Goal: Information Seeking & Learning: Check status

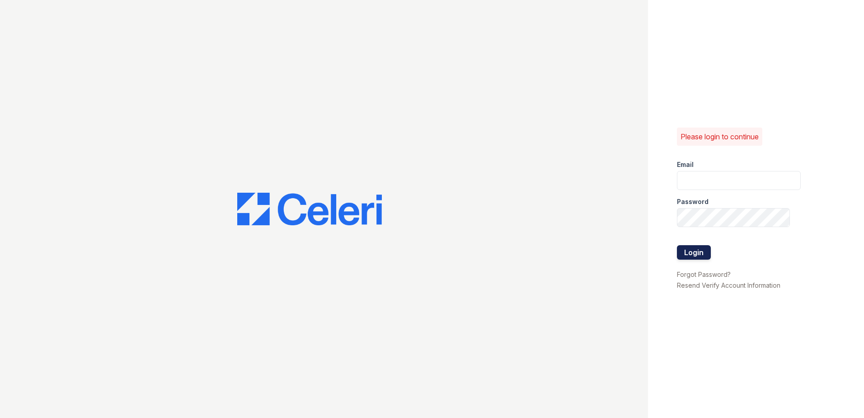
type input "[EMAIL_ADDRESS][DOMAIN_NAME]"
click at [696, 253] on button "Login" at bounding box center [694, 252] width 34 height 14
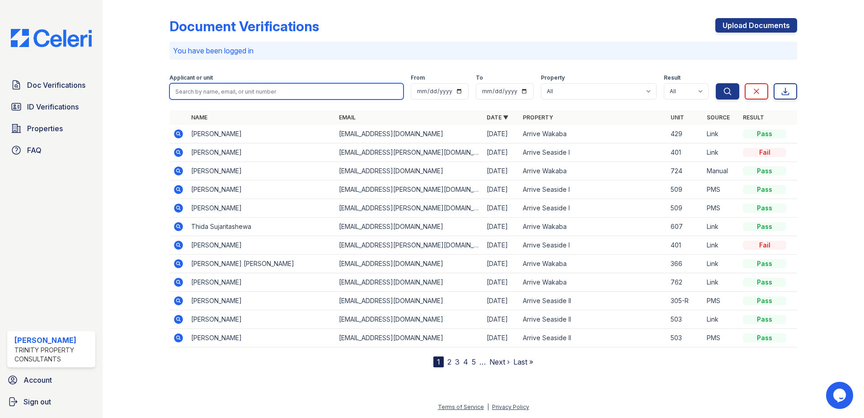
click at [241, 92] on input "search" at bounding box center [286, 91] width 234 height 16
type input "thida"
click at [716, 83] on button "Search" at bounding box center [728, 91] width 24 height 16
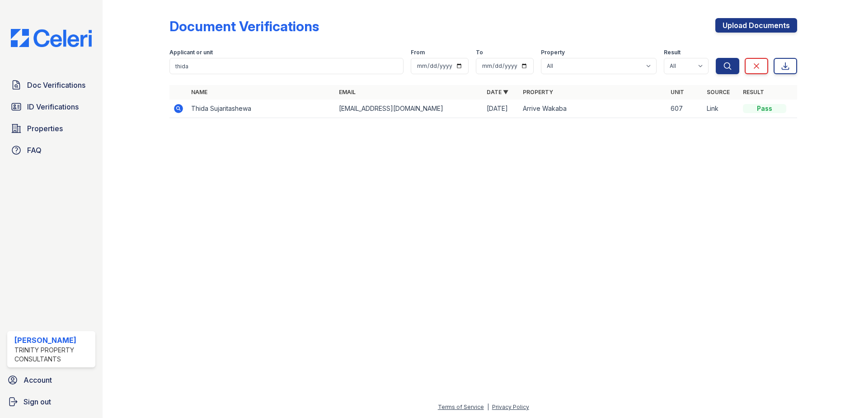
click at [179, 110] on icon at bounding box center [178, 108] width 9 height 9
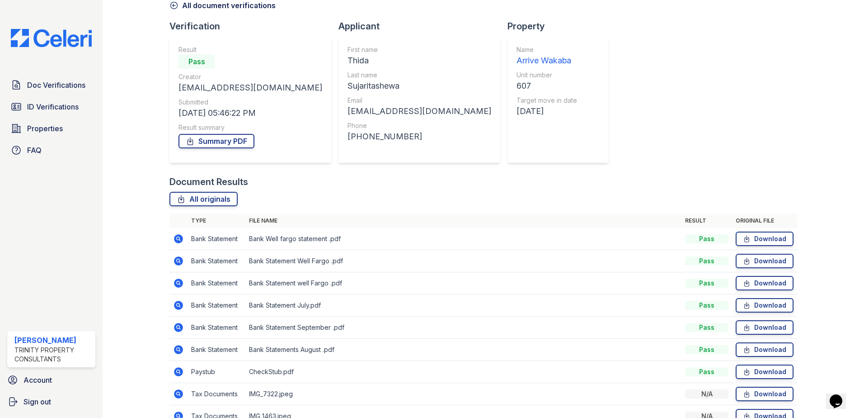
scroll to position [118, 0]
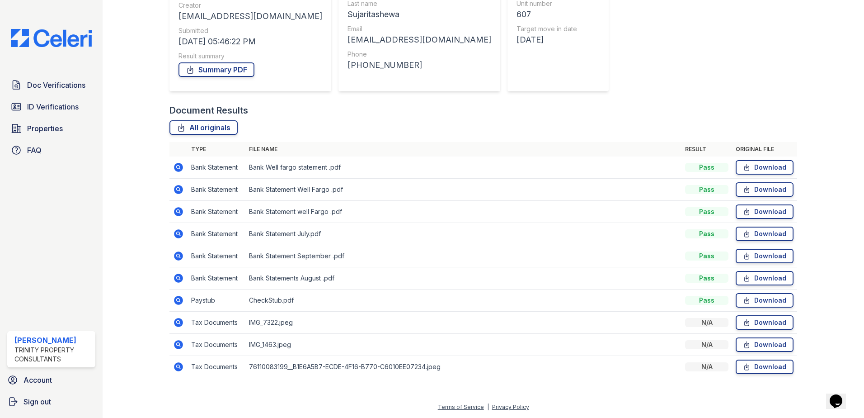
drag, startPoint x: 185, startPoint y: 364, endPoint x: 140, endPoint y: 361, distance: 45.3
click at [140, 361] on div at bounding box center [143, 136] width 52 height 502
click at [178, 234] on icon at bounding box center [178, 233] width 2 height 2
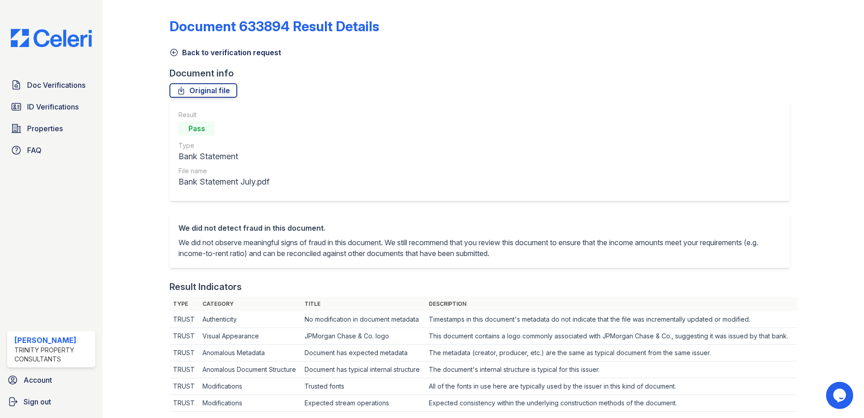
click at [173, 55] on icon at bounding box center [173, 52] width 9 height 9
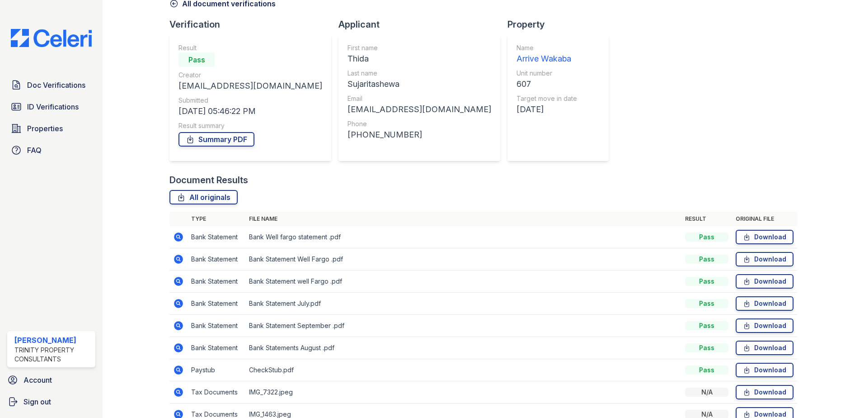
scroll to position [118, 0]
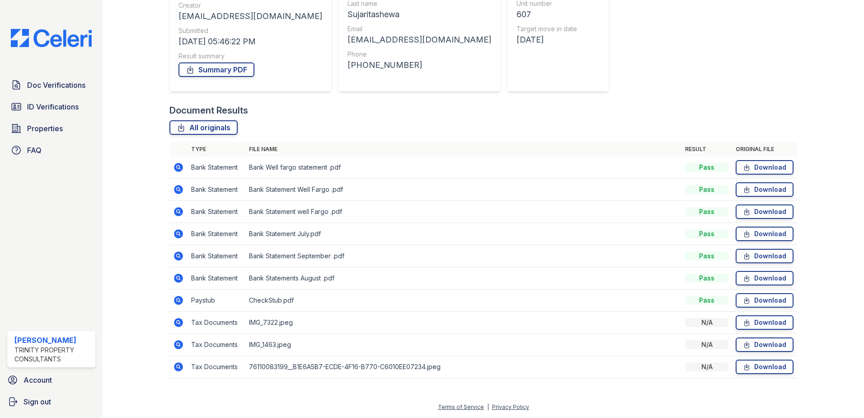
click at [179, 256] on icon at bounding box center [178, 255] width 11 height 11
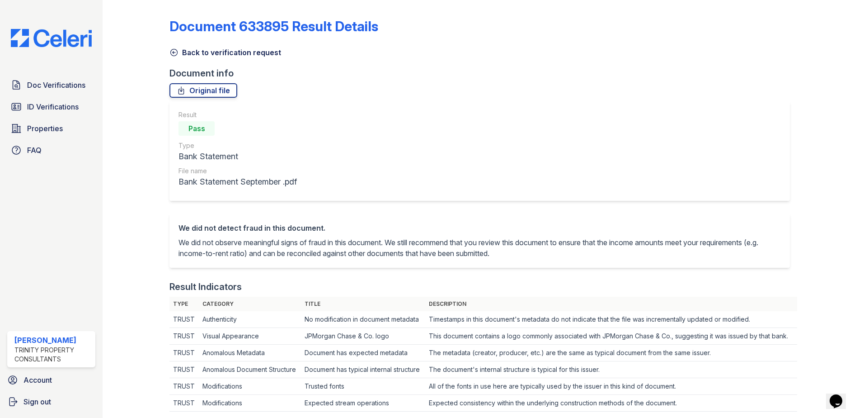
click at [171, 52] on icon at bounding box center [173, 52] width 9 height 9
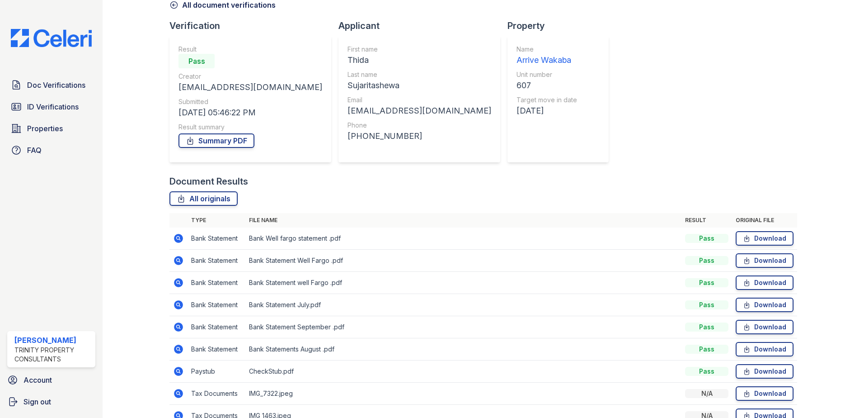
scroll to position [118, 0]
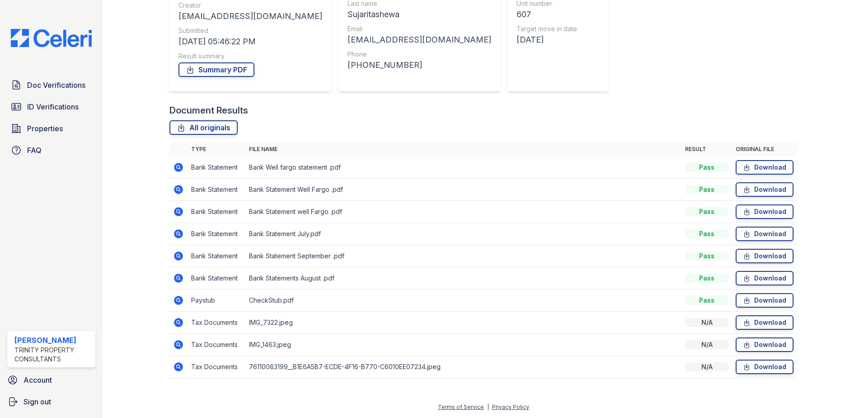
click at [178, 210] on icon at bounding box center [178, 211] width 2 height 2
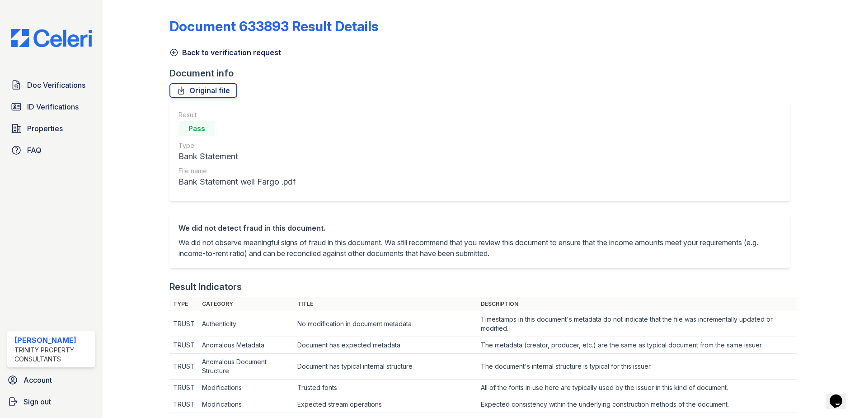
click at [174, 52] on icon at bounding box center [173, 52] width 9 height 9
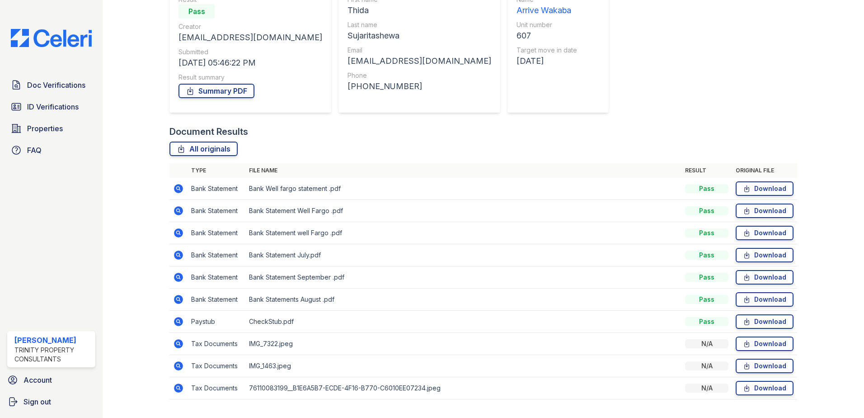
scroll to position [118, 0]
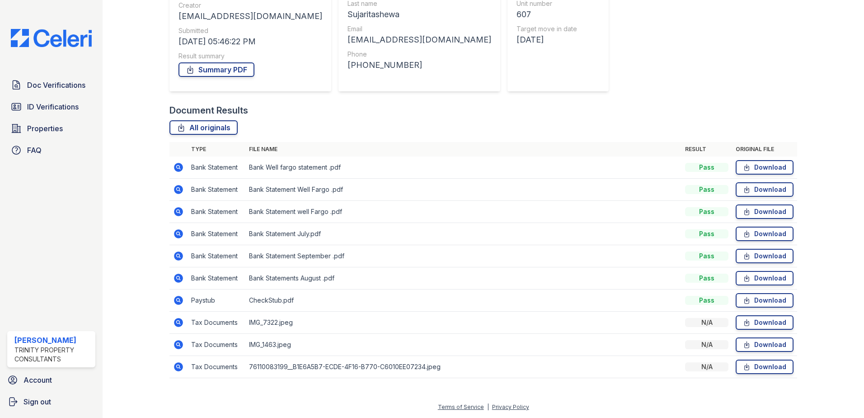
click at [179, 190] on icon at bounding box center [178, 189] width 11 height 11
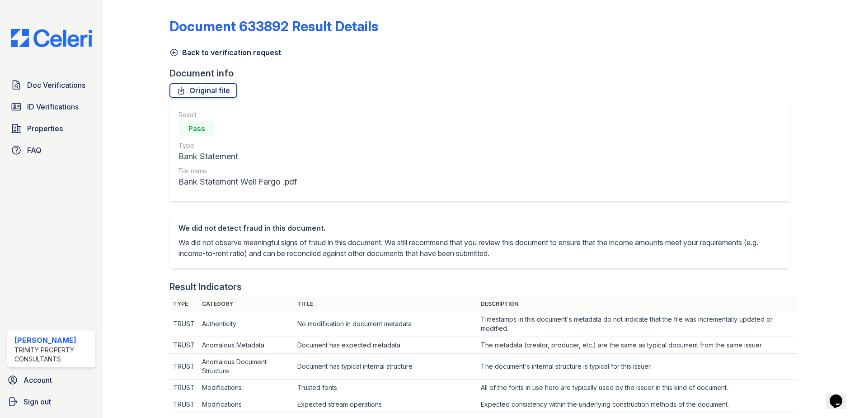
click at [173, 51] on icon at bounding box center [173, 52] width 9 height 9
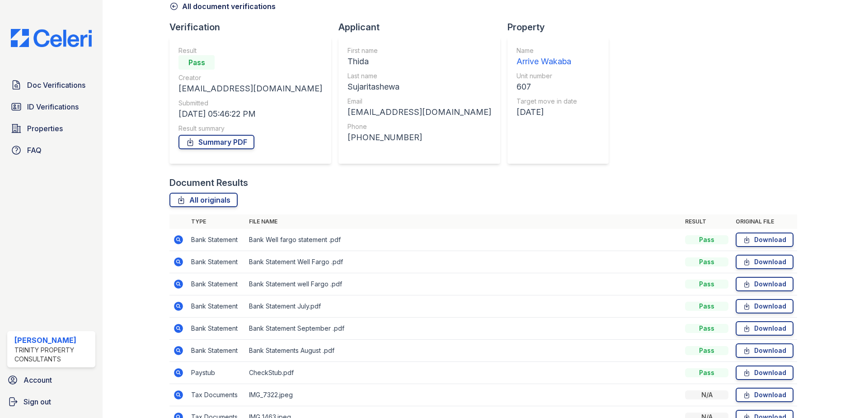
scroll to position [90, 0]
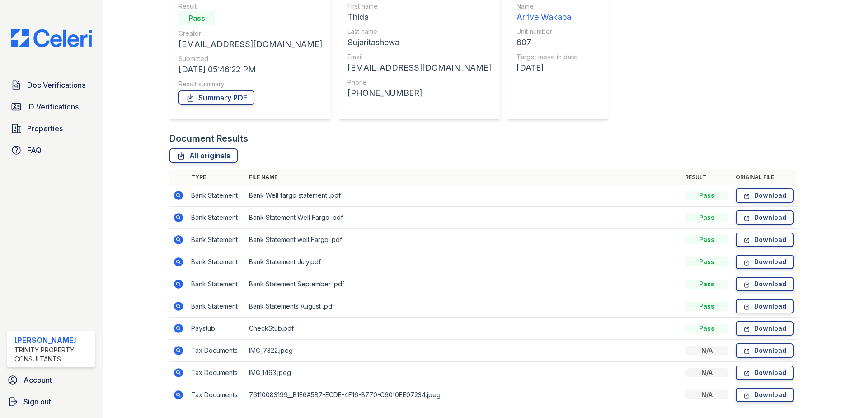
click at [174, 191] on icon at bounding box center [178, 195] width 11 height 11
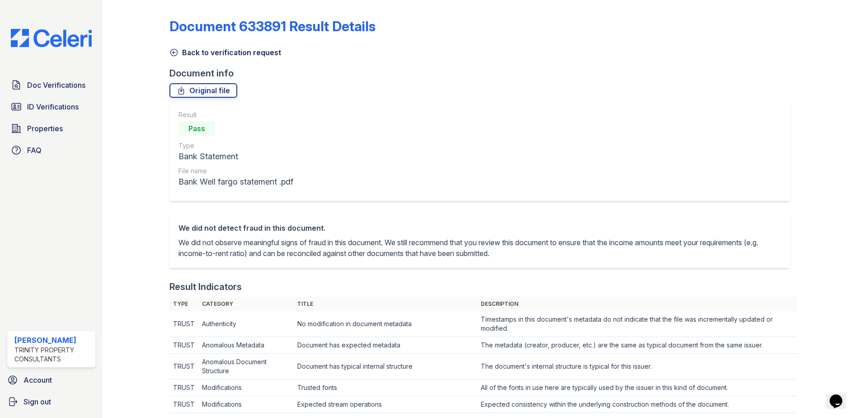
click at [172, 54] on icon at bounding box center [173, 52] width 9 height 9
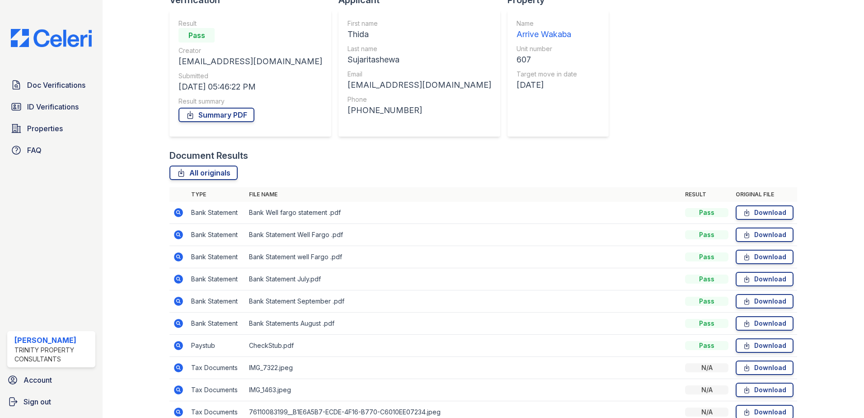
scroll to position [118, 0]
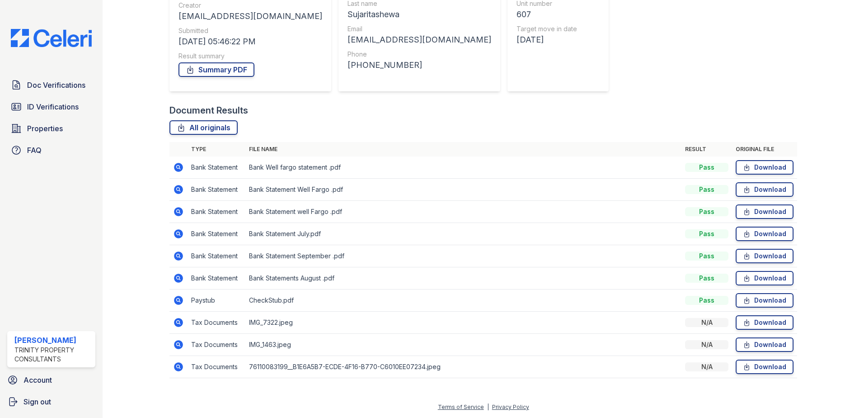
click at [179, 365] on icon at bounding box center [178, 366] width 11 height 11
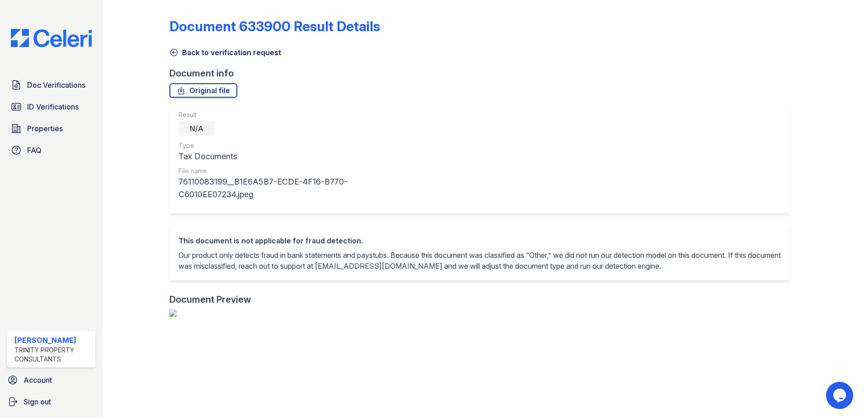
click at [174, 53] on icon at bounding box center [173, 52] width 9 height 9
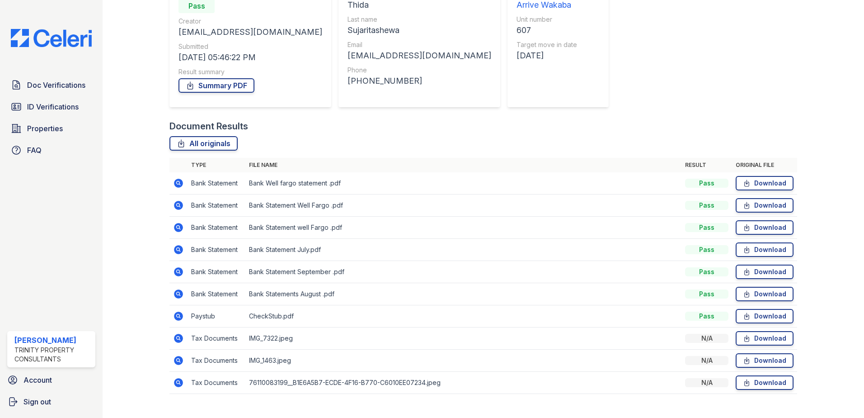
scroll to position [118, 0]
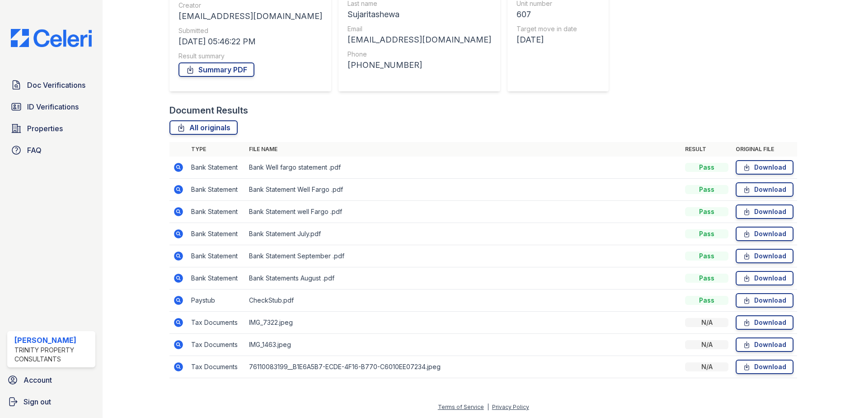
click at [177, 301] on icon at bounding box center [178, 300] width 11 height 11
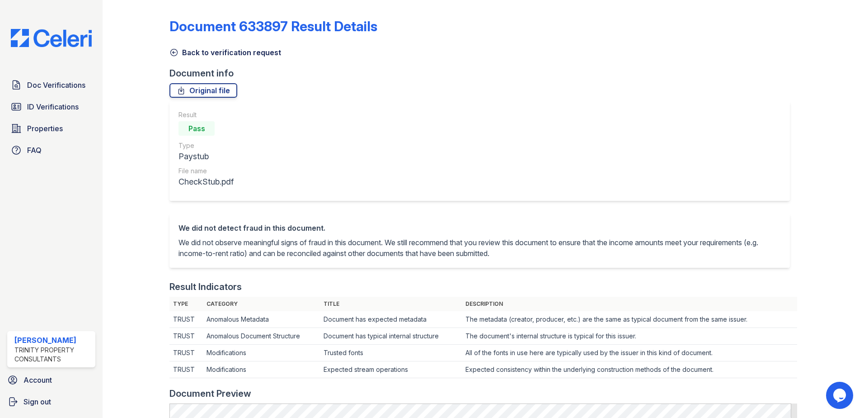
click at [172, 52] on icon at bounding box center [173, 52] width 9 height 9
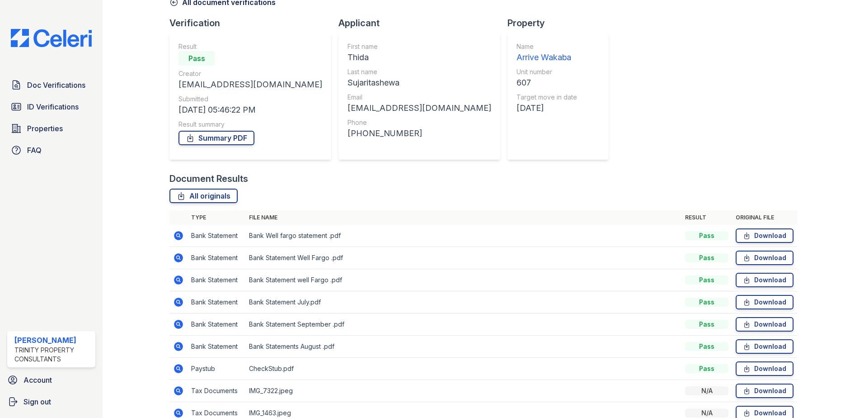
scroll to position [118, 0]
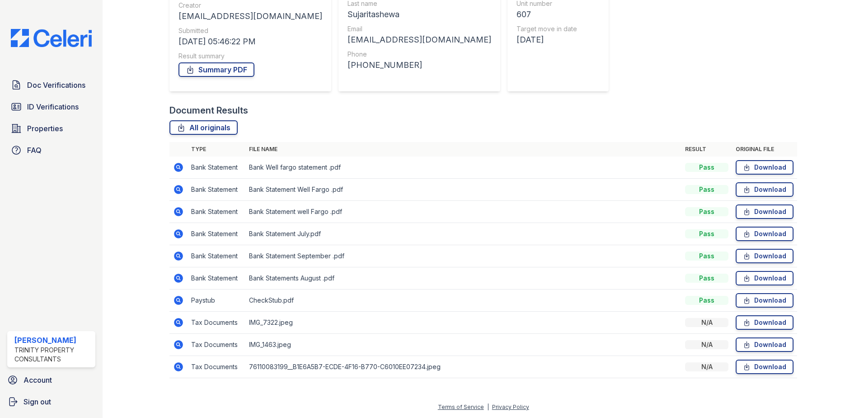
drag, startPoint x: 236, startPoint y: 303, endPoint x: 313, endPoint y: 307, distance: 76.9
click at [313, 307] on tr "Paystub CheckStub.pdf Pass Download" at bounding box center [483, 300] width 628 height 22
click at [315, 308] on td "CheckStub.pdf" at bounding box center [463, 300] width 436 height 22
click at [179, 236] on icon at bounding box center [178, 233] width 9 height 9
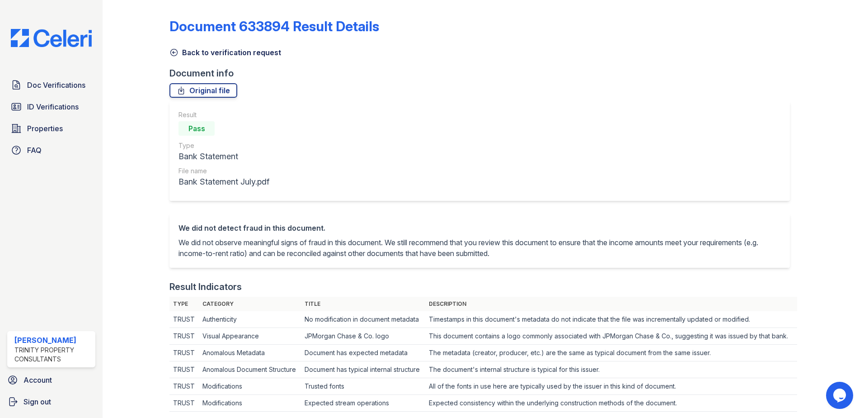
click at [173, 51] on icon at bounding box center [173, 52] width 9 height 9
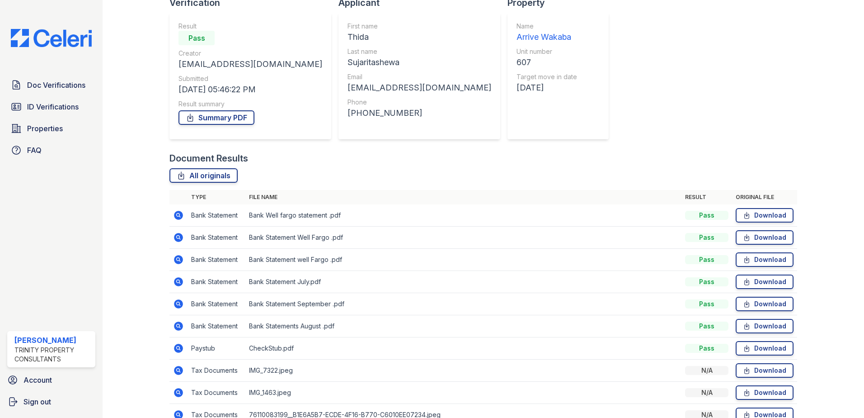
scroll to position [118, 0]
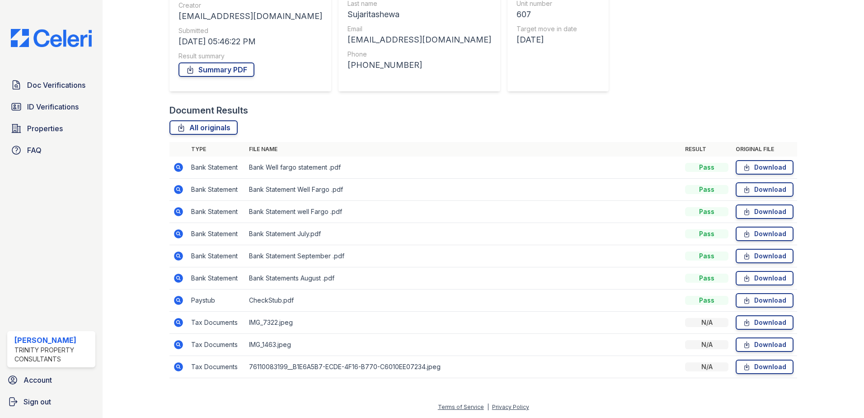
click at [179, 212] on icon at bounding box center [178, 211] width 11 height 11
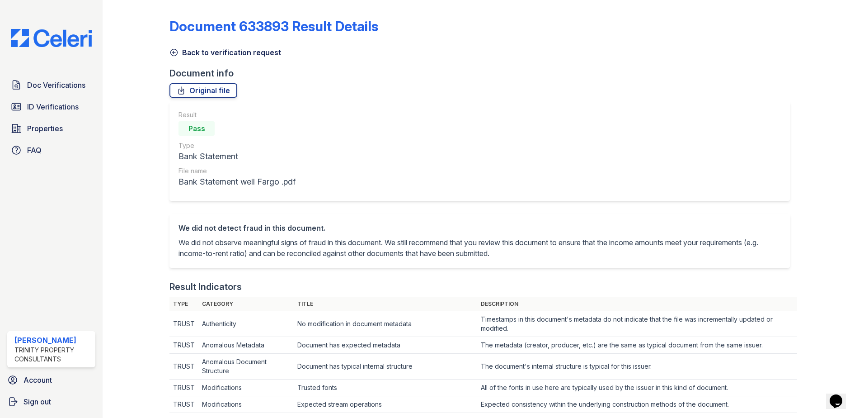
click at [173, 50] on icon at bounding box center [173, 52] width 9 height 9
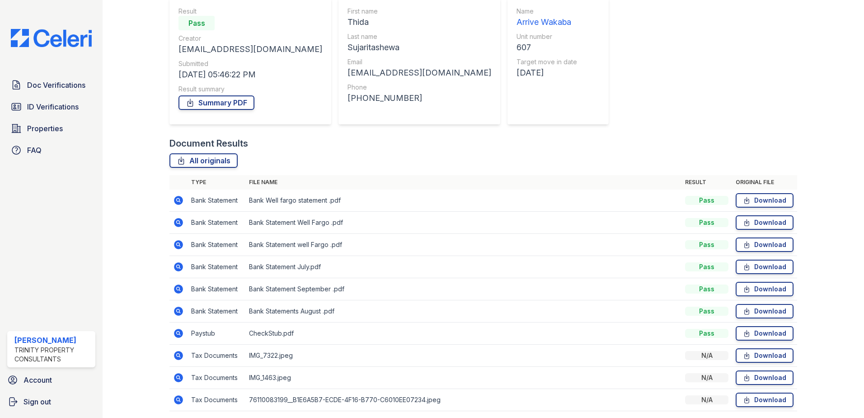
scroll to position [118, 0]
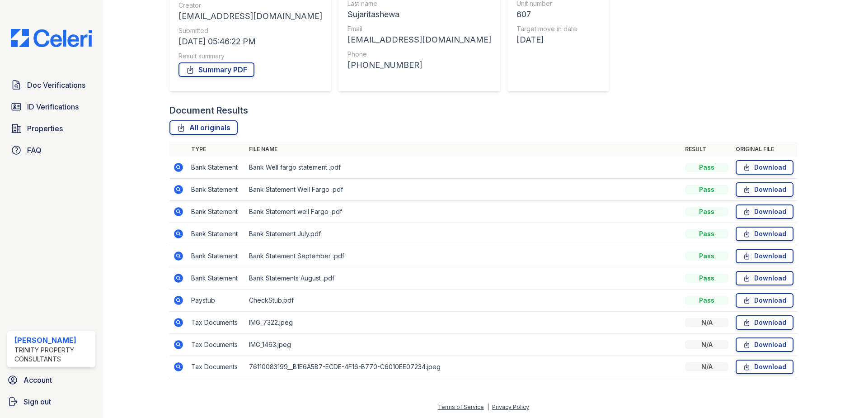
click at [179, 298] on icon at bounding box center [178, 300] width 11 height 11
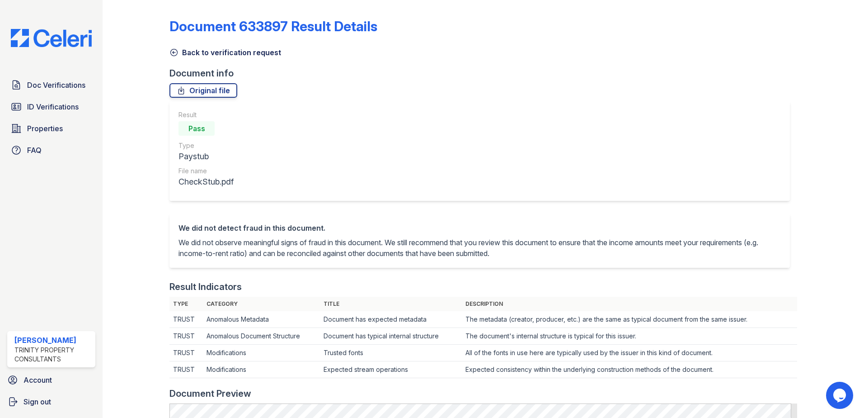
click at [179, 52] on link "Back to verification request" at bounding box center [225, 52] width 112 height 11
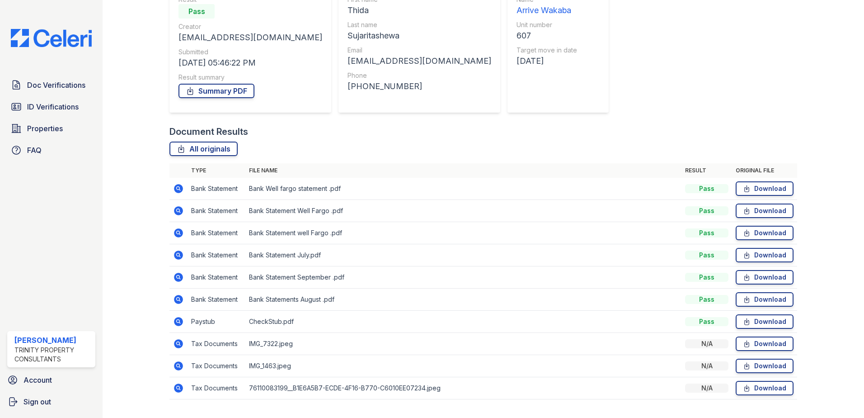
scroll to position [118, 0]
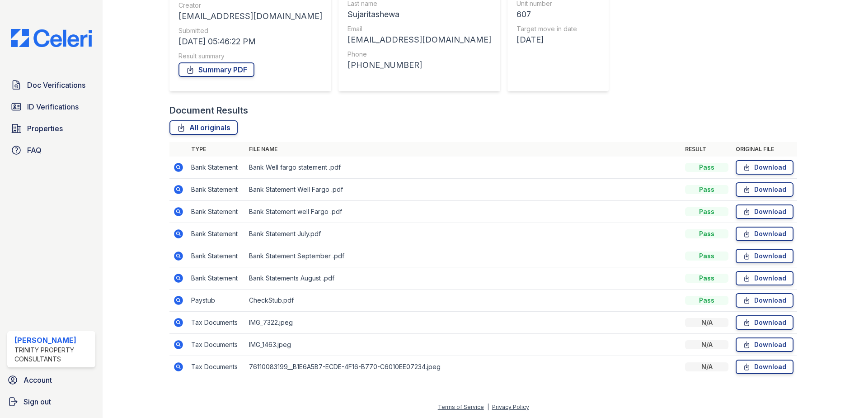
click at [175, 277] on icon at bounding box center [178, 277] width 9 height 9
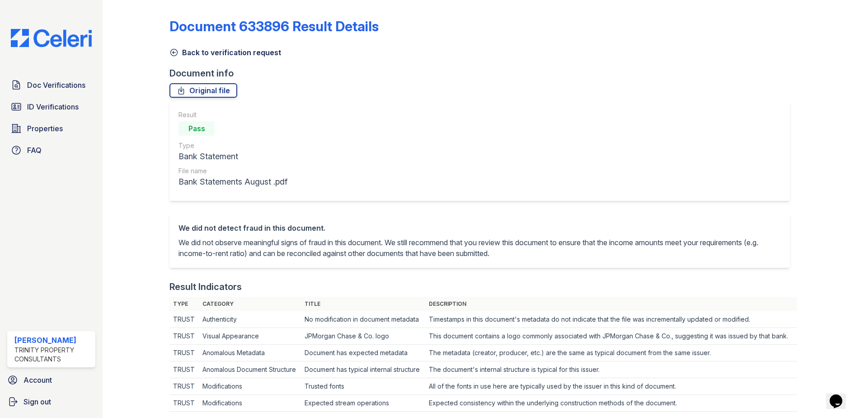
drag, startPoint x: 176, startPoint y: 52, endPoint x: 192, endPoint y: 92, distance: 42.4
click at [176, 52] on icon at bounding box center [173, 52] width 9 height 9
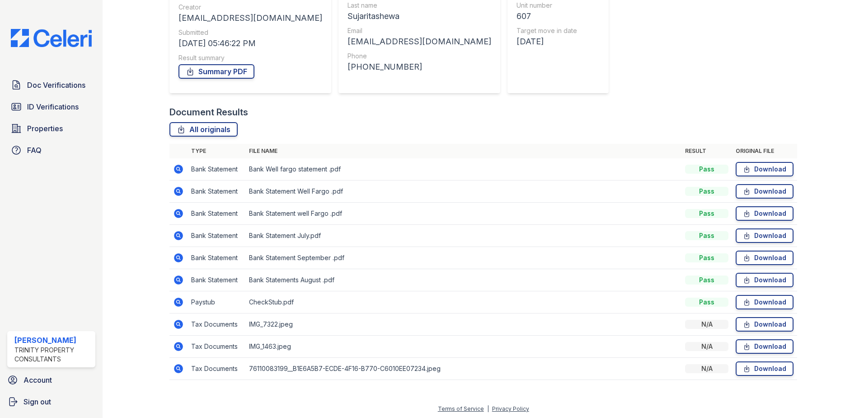
scroll to position [118, 0]
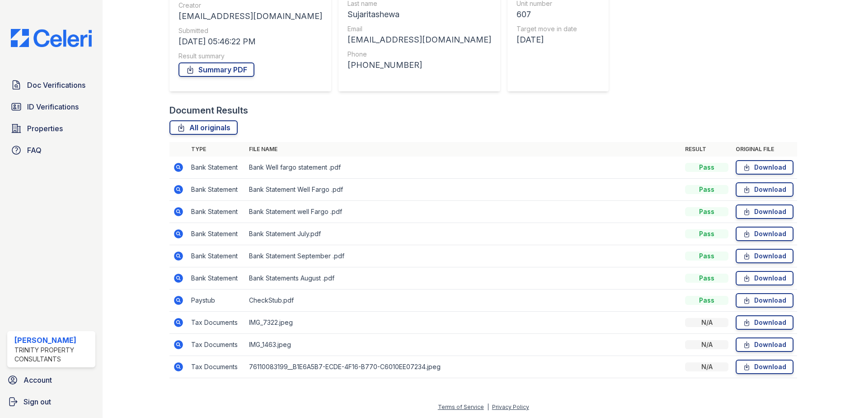
click at [176, 256] on icon at bounding box center [178, 255] width 9 height 9
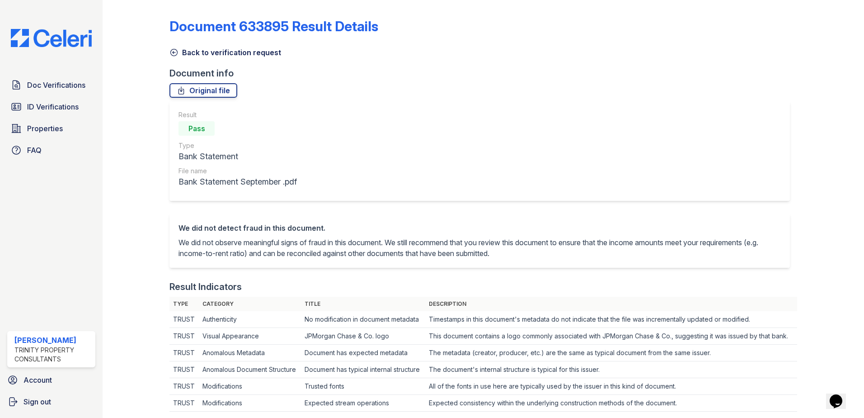
click at [172, 49] on icon at bounding box center [173, 52] width 9 height 9
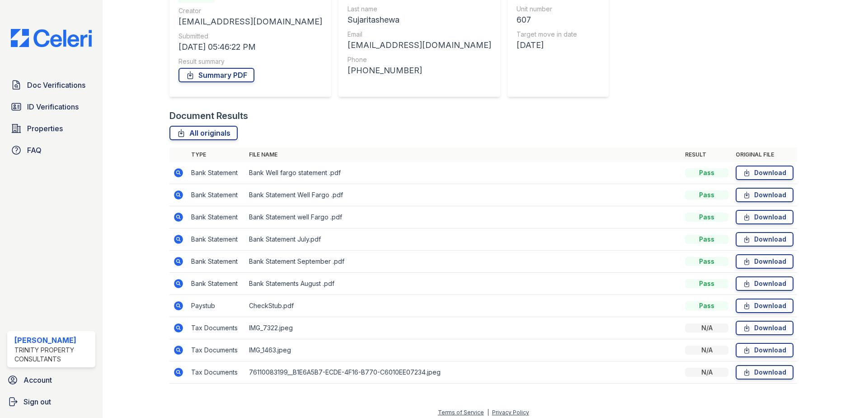
scroll to position [118, 0]
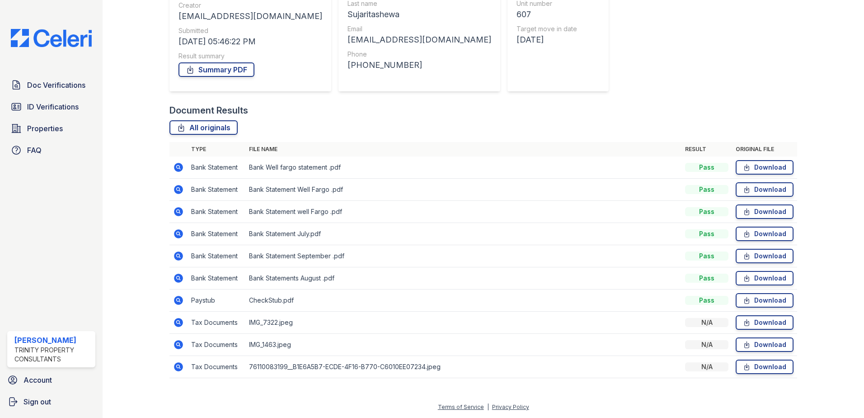
click at [183, 210] on icon at bounding box center [178, 211] width 11 height 11
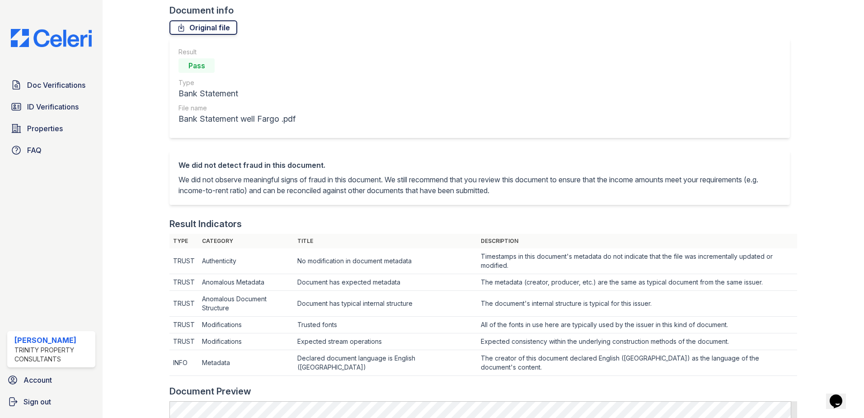
scroll to position [45, 0]
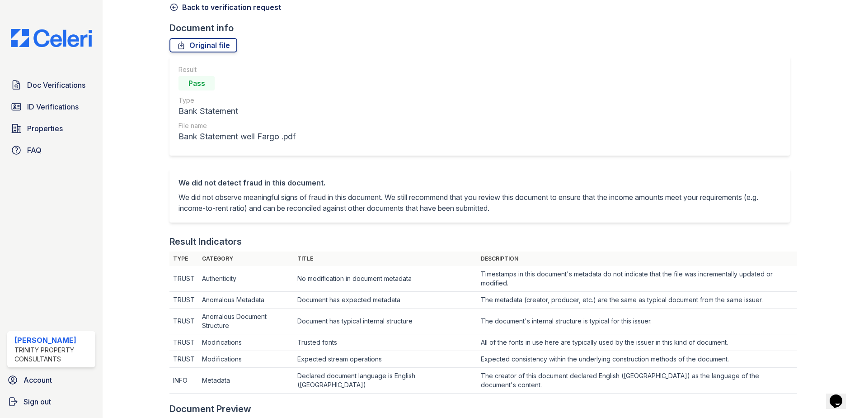
click at [169, 5] on div at bounding box center [143, 397] width 52 height 878
click at [173, 6] on icon at bounding box center [173, 7] width 9 height 9
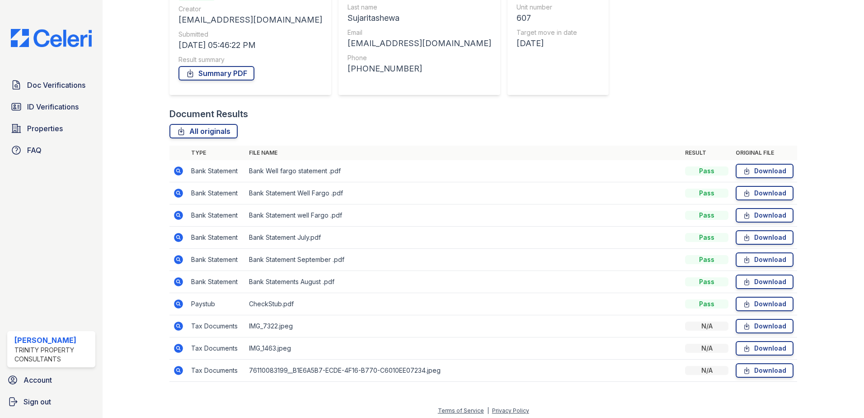
scroll to position [118, 0]
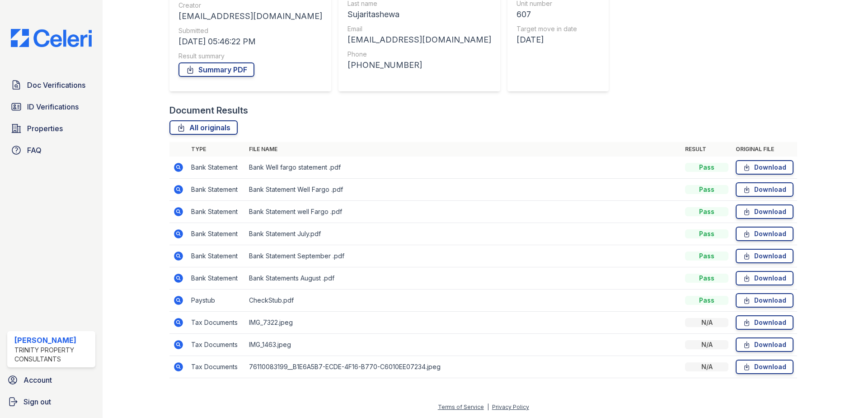
click at [179, 190] on icon at bounding box center [178, 189] width 9 height 9
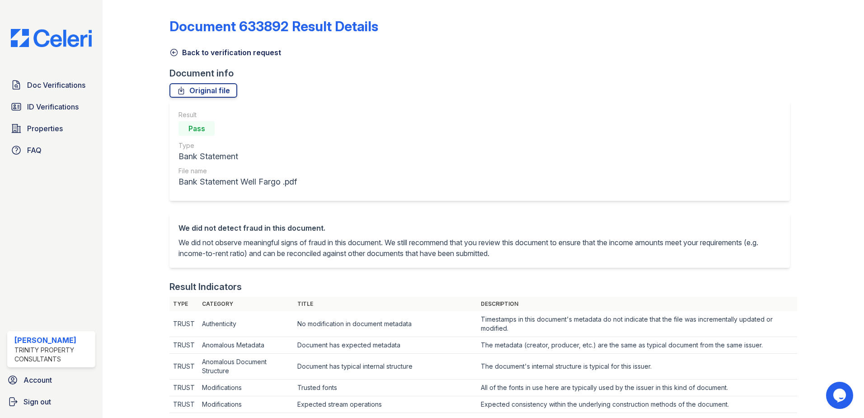
click at [175, 52] on icon at bounding box center [173, 52] width 9 height 9
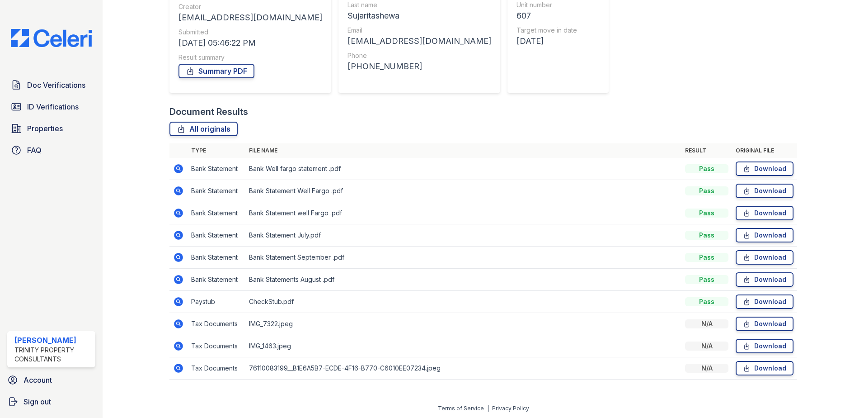
scroll to position [118, 0]
click at [178, 253] on icon at bounding box center [178, 255] width 9 height 9
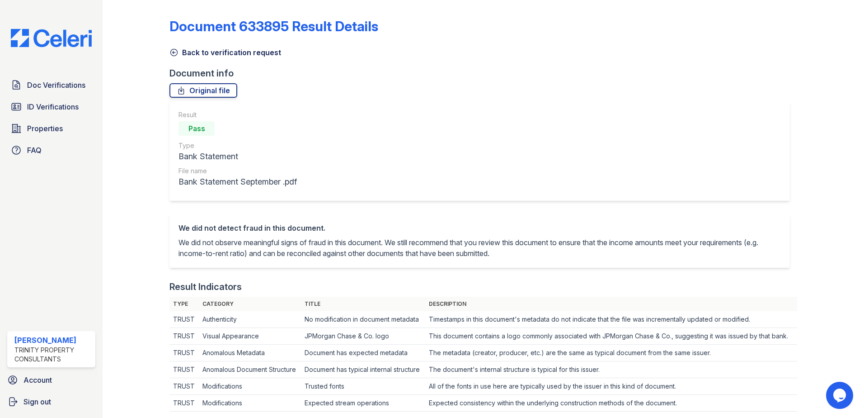
click at [172, 52] on icon at bounding box center [174, 52] width 7 height 7
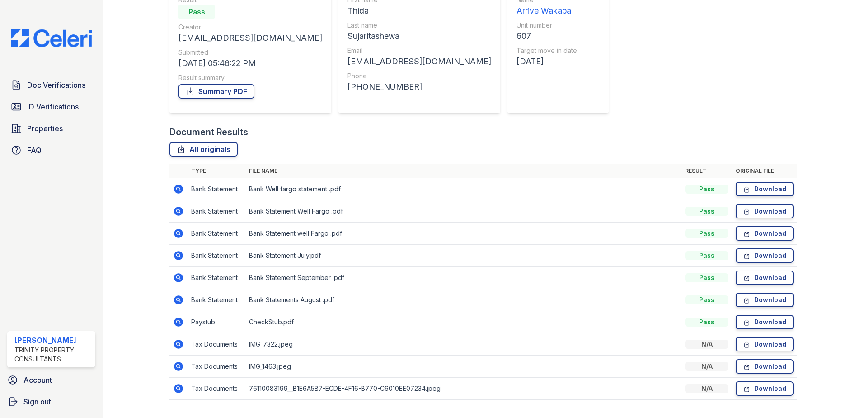
scroll to position [118, 0]
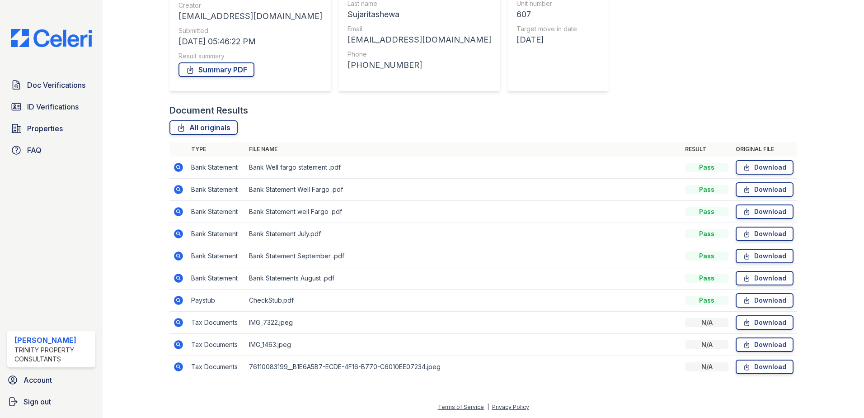
click at [179, 323] on icon at bounding box center [178, 322] width 11 height 11
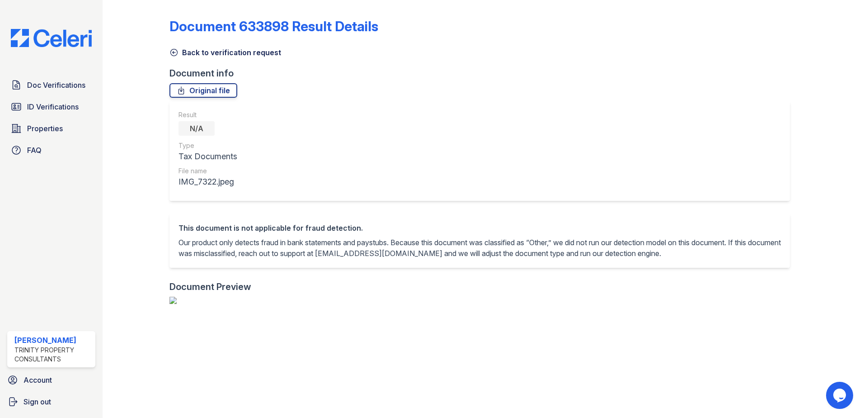
drag, startPoint x: 192, startPoint y: 131, endPoint x: 216, endPoint y: 136, distance: 24.4
click at [211, 135] on div "N/A" at bounding box center [197, 128] width 36 height 14
drag, startPoint x: 216, startPoint y: 136, endPoint x: 331, endPoint y: 151, distance: 116.3
click at [329, 151] on div "Result N/A Type Tax Documents File name IMG_7322.jpeg" at bounding box center [479, 150] width 621 height 99
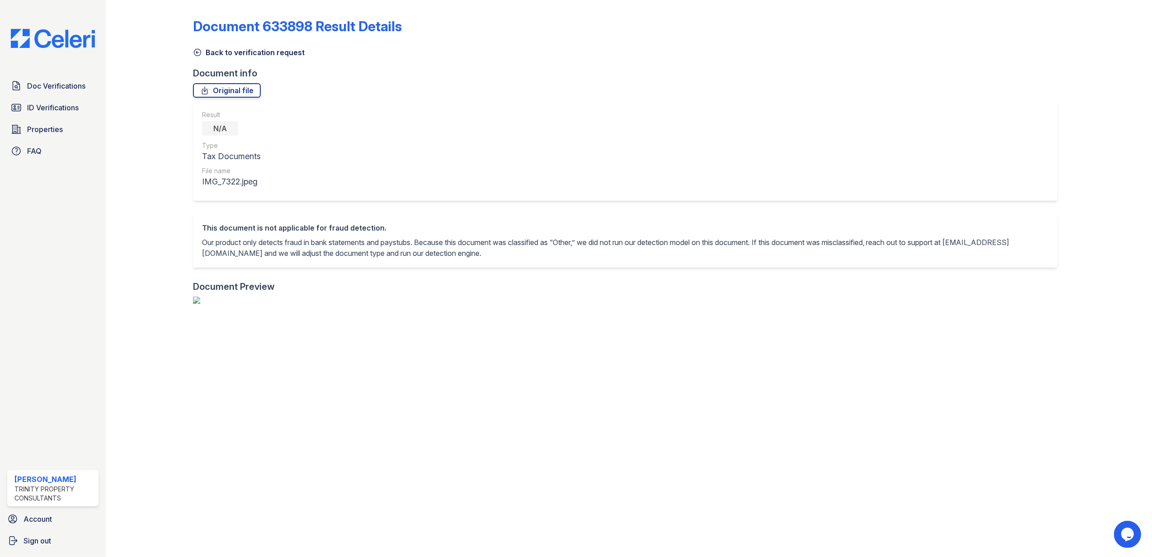
click at [198, 53] on icon at bounding box center [197, 52] width 9 height 9
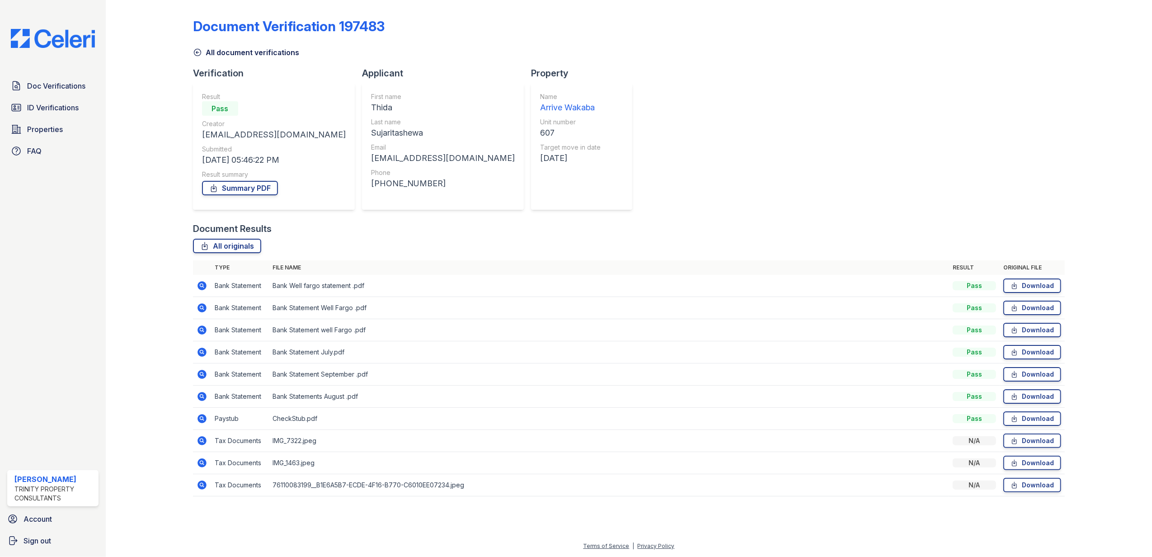
click at [201, 417] on icon at bounding box center [202, 462] width 9 height 9
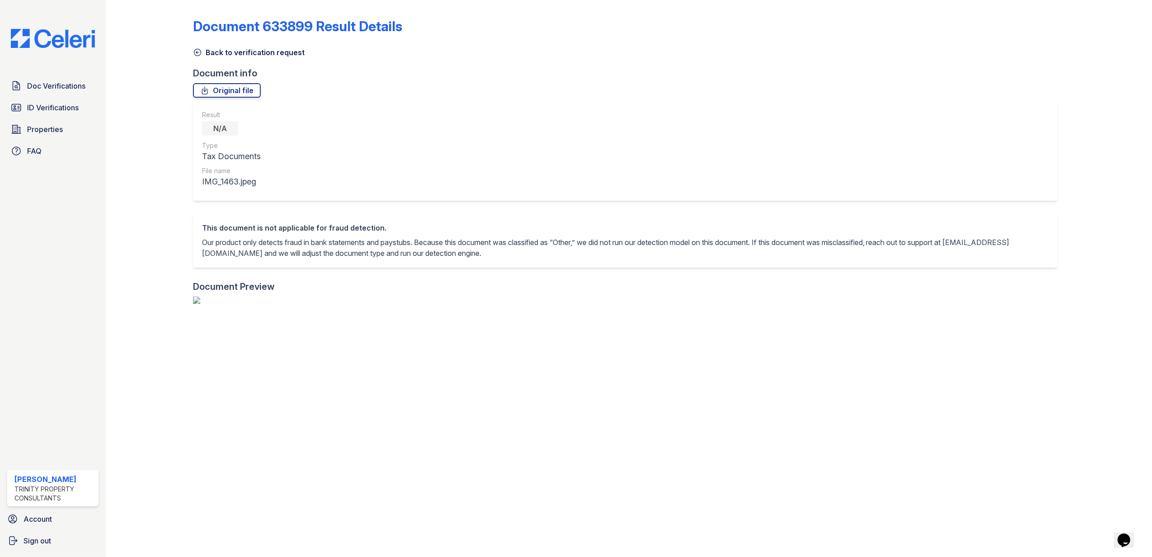
click at [200, 54] on icon at bounding box center [197, 52] width 9 height 9
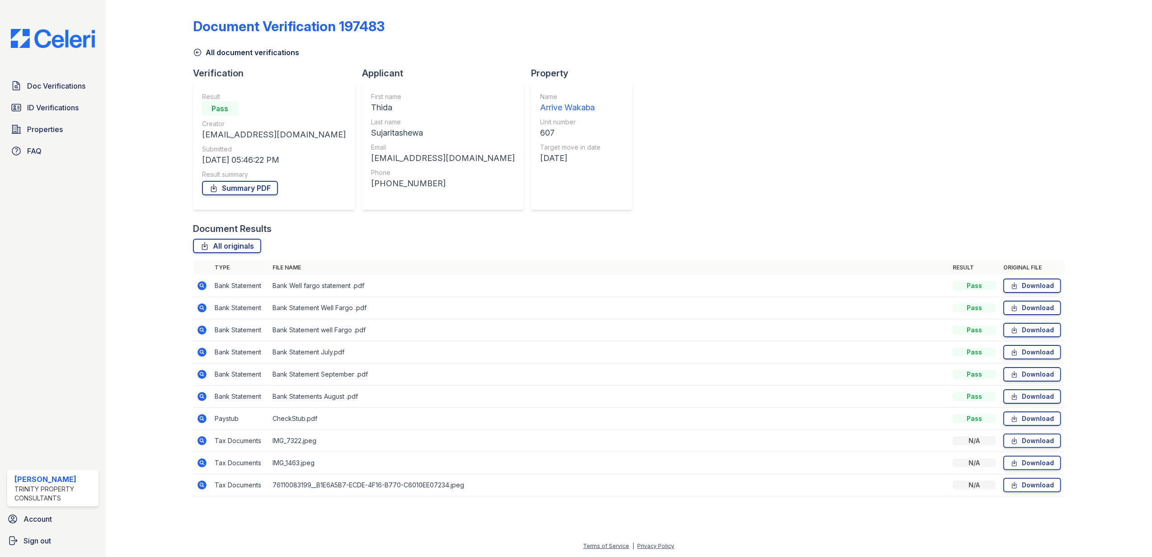
click at [202, 485] on icon at bounding box center [201, 484] width 2 height 2
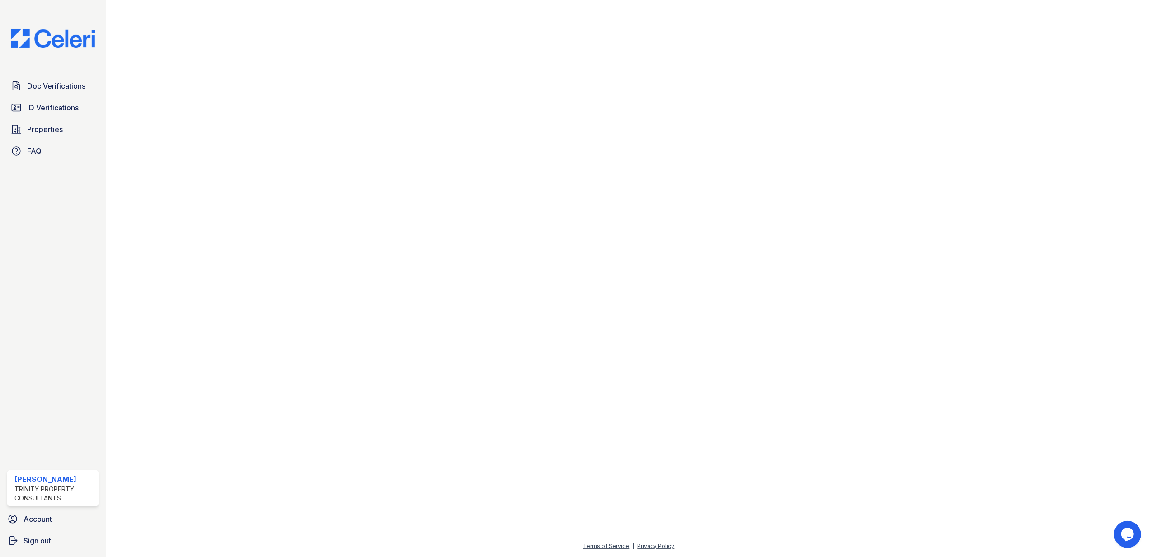
scroll to position [181, 0]
drag, startPoint x: 751, startPoint y: 310, endPoint x: 729, endPoint y: 303, distance: 23.4
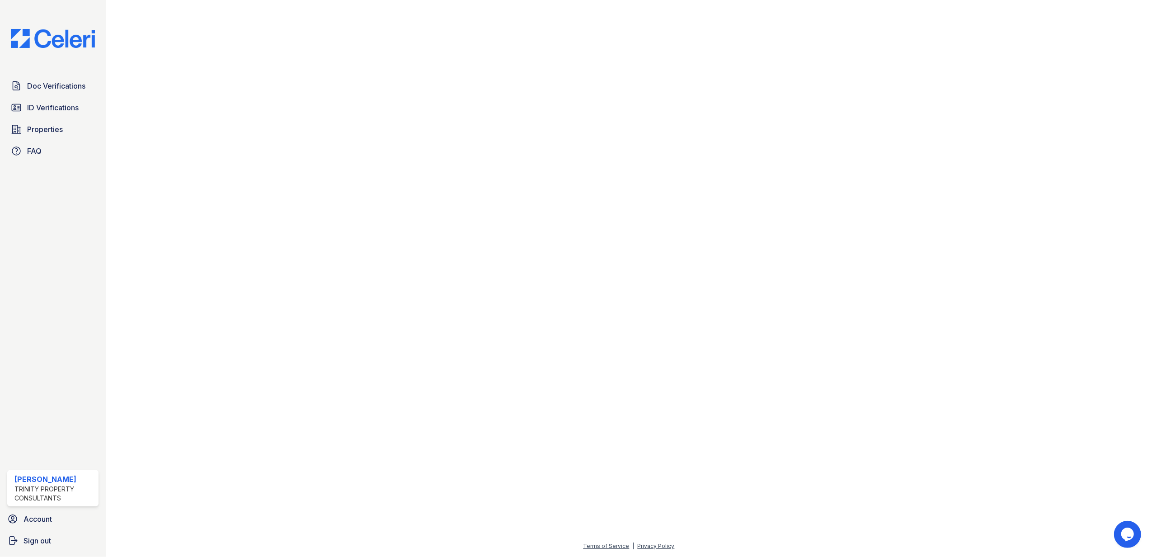
scroll to position [60, 379]
drag, startPoint x: 694, startPoint y: 522, endPoint x: 1115, endPoint y: 497, distance: 421.1
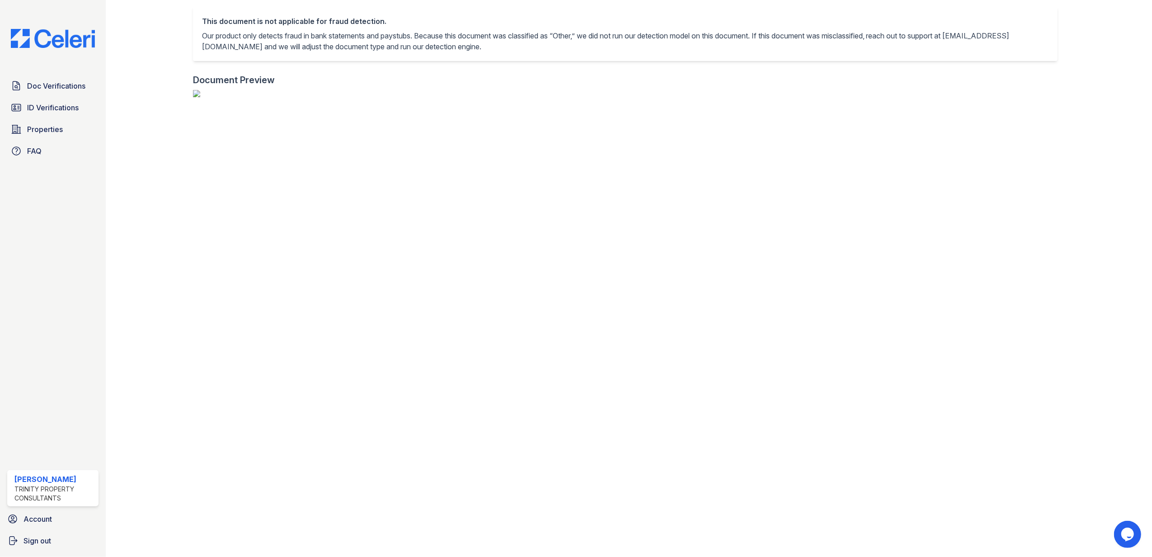
scroll to position [0, 0]
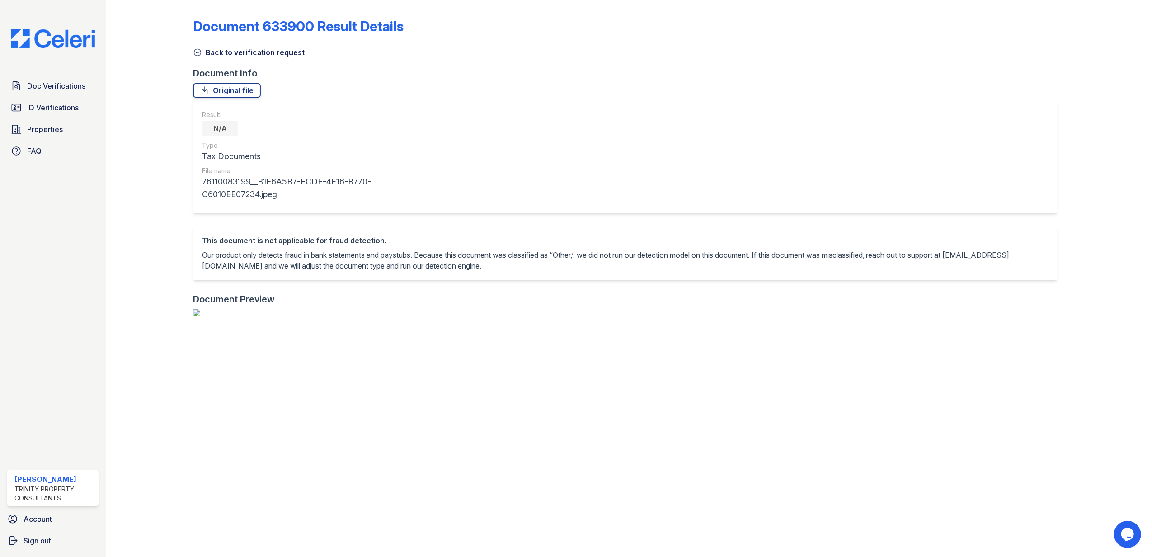
click at [192, 48] on div at bounding box center [156, 435] width 73 height 862
click at [200, 53] on icon at bounding box center [197, 52] width 7 height 7
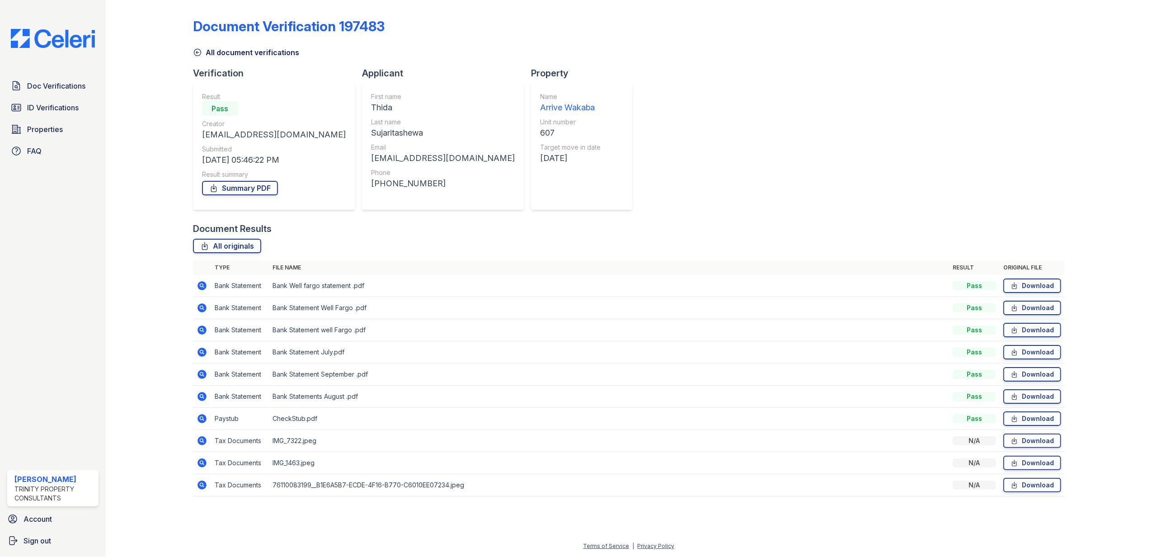
click at [202, 443] on icon at bounding box center [202, 440] width 11 height 11
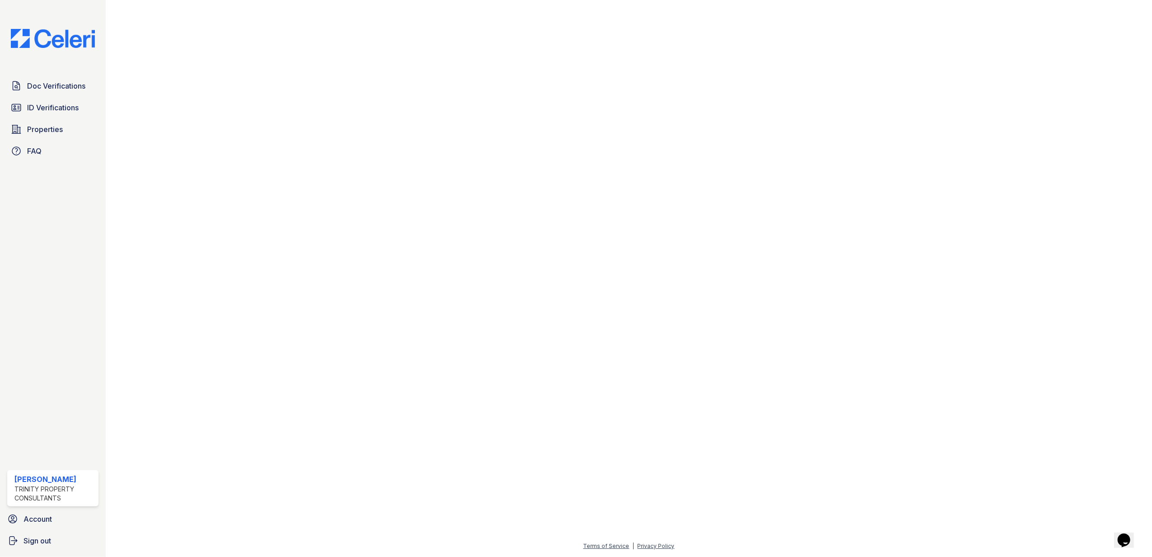
scroll to position [542, 0]
drag, startPoint x: 640, startPoint y: 525, endPoint x: 1028, endPoint y: 507, distance: 389.1
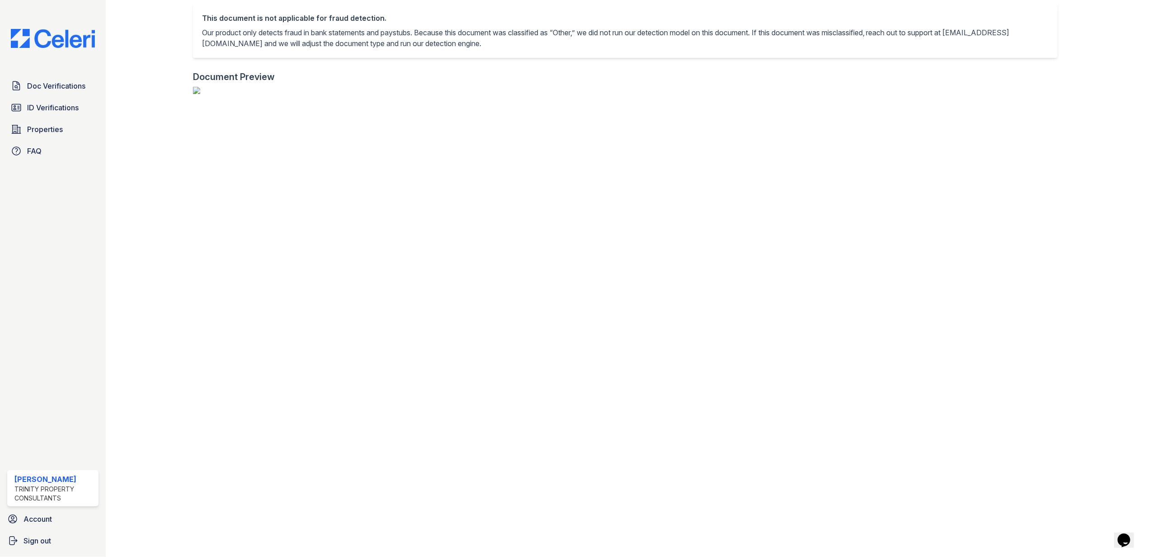
scroll to position [0, 0]
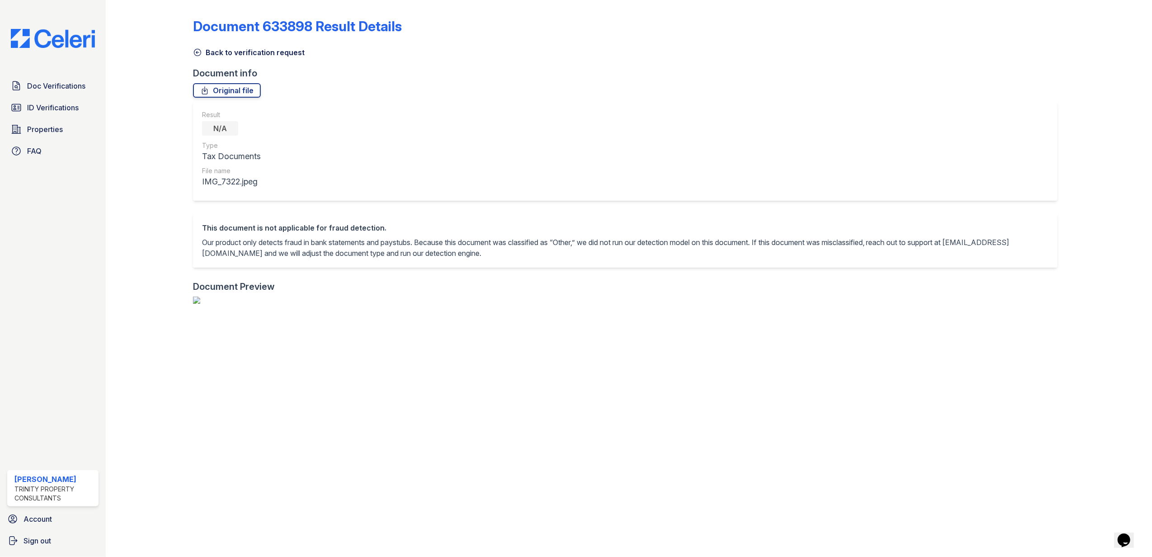
click at [199, 55] on icon at bounding box center [197, 52] width 7 height 7
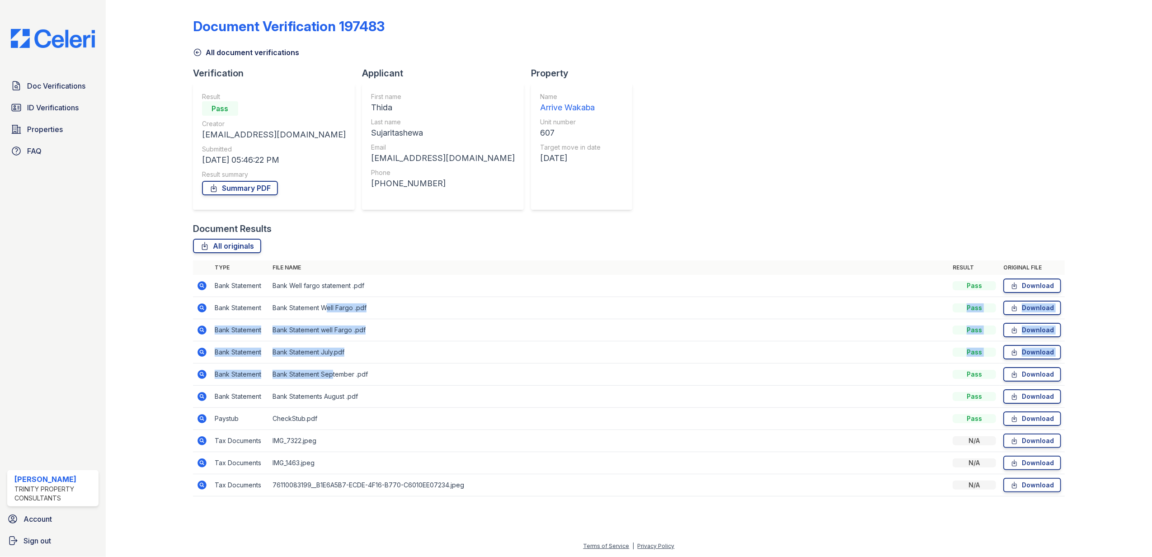
drag, startPoint x: 328, startPoint y: 299, endPoint x: 332, endPoint y: 375, distance: 76.0
click at [332, 375] on tbody "Bank Statement Bank Well fargo statement .pdf Pass Download Bank Statement Bank…" at bounding box center [629, 385] width 872 height 221
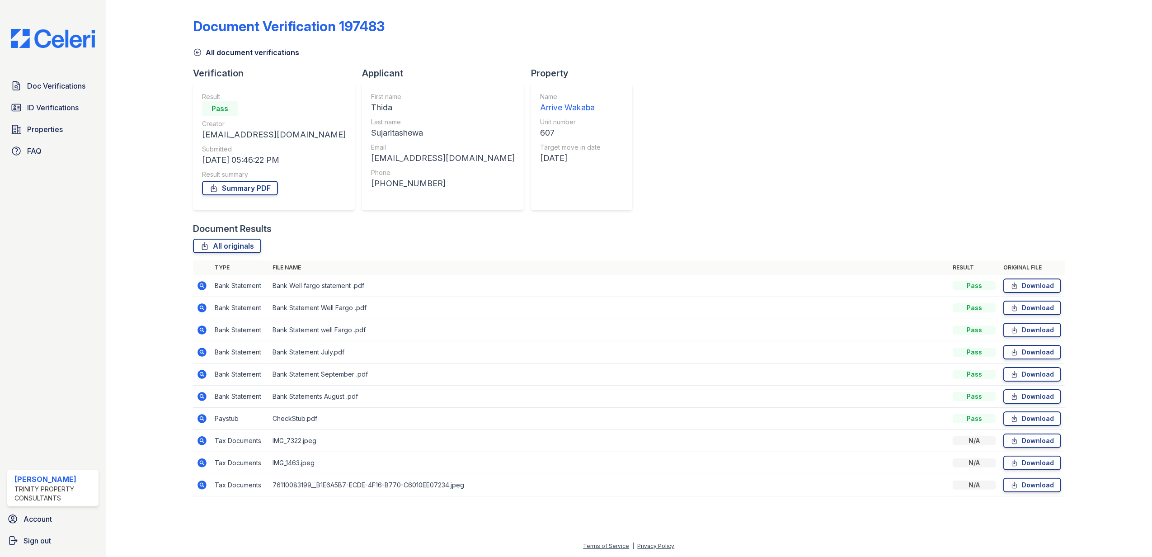
drag, startPoint x: 332, startPoint y: 375, endPoint x: 448, endPoint y: 409, distance: 121.3
click at [447, 409] on td "CheckStub.pdf" at bounding box center [609, 419] width 680 height 22
drag, startPoint x: 338, startPoint y: 445, endPoint x: 344, endPoint y: 475, distance: 30.1
click at [344, 475] on tbody "Bank Statement Bank Well fargo statement .pdf Pass Download Bank Statement Bank…" at bounding box center [629, 385] width 872 height 221
drag, startPoint x: 344, startPoint y: 475, endPoint x: 362, endPoint y: 493, distance: 25.2
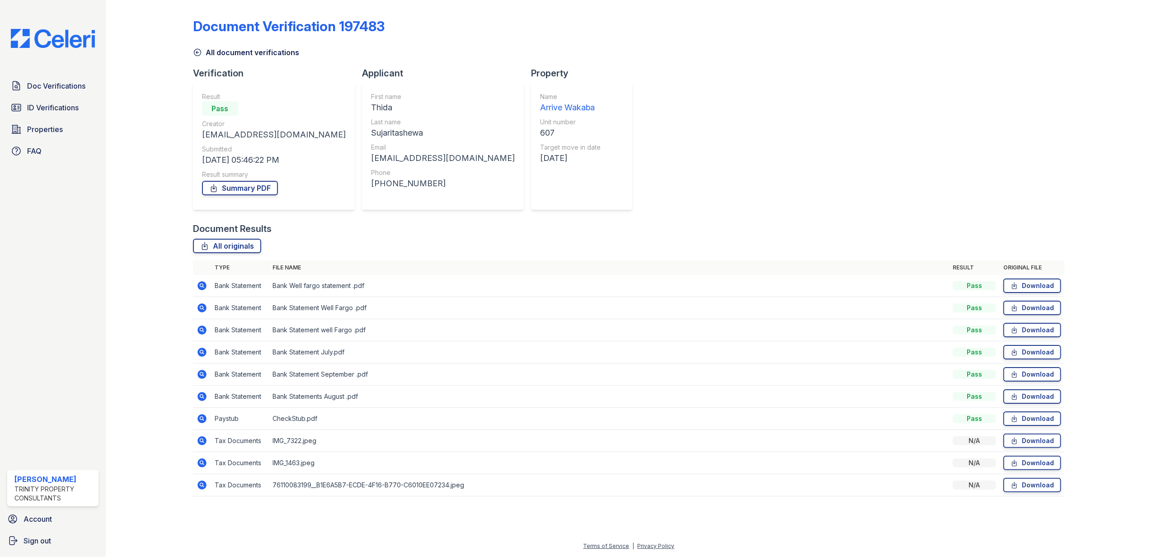
click at [362, 493] on td "76110083199__B1E6A5B7-ECDE-4F16-B770-C6010EE07234.jpeg" at bounding box center [609, 485] width 680 height 22
drag, startPoint x: 362, startPoint y: 494, endPoint x: 340, endPoint y: 449, distance: 49.9
click at [340, 449] on tbody "Bank Statement Bank Well fargo statement .pdf Pass Download Bank Statement Bank…" at bounding box center [629, 385] width 872 height 221
drag, startPoint x: 340, startPoint y: 449, endPoint x: 304, endPoint y: 427, distance: 42.0
click at [304, 427] on td "CheckStub.pdf" at bounding box center [609, 419] width 680 height 22
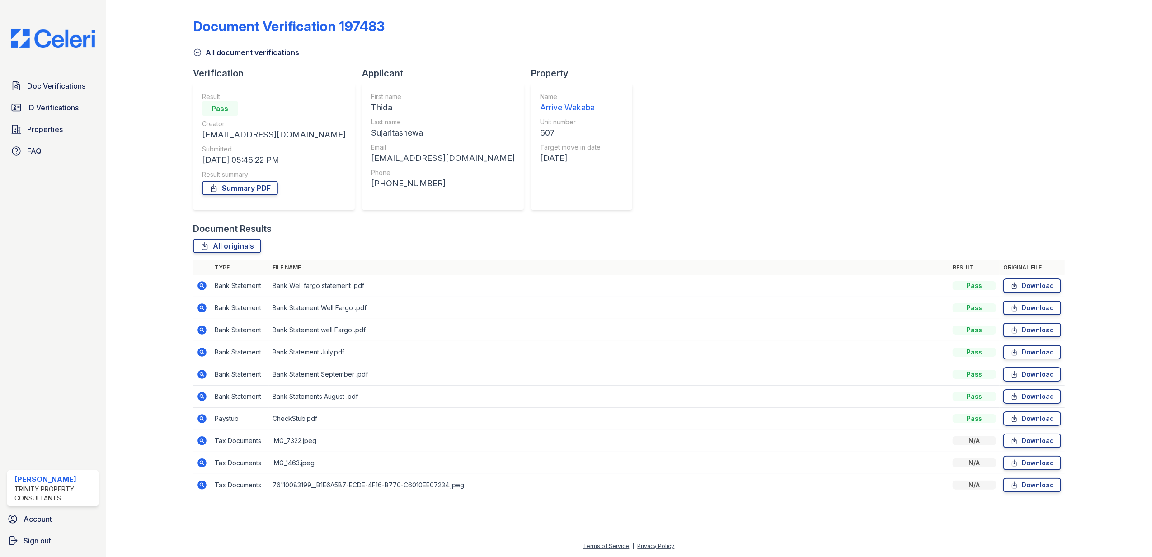
click at [204, 422] on icon at bounding box center [202, 418] width 9 height 9
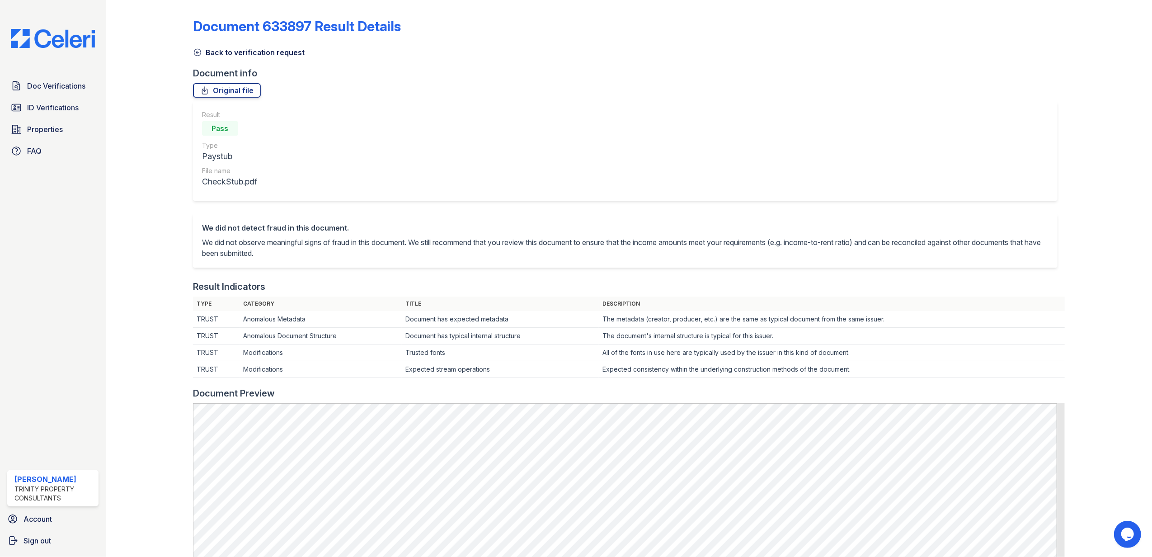
click at [198, 54] on icon at bounding box center [197, 52] width 9 height 9
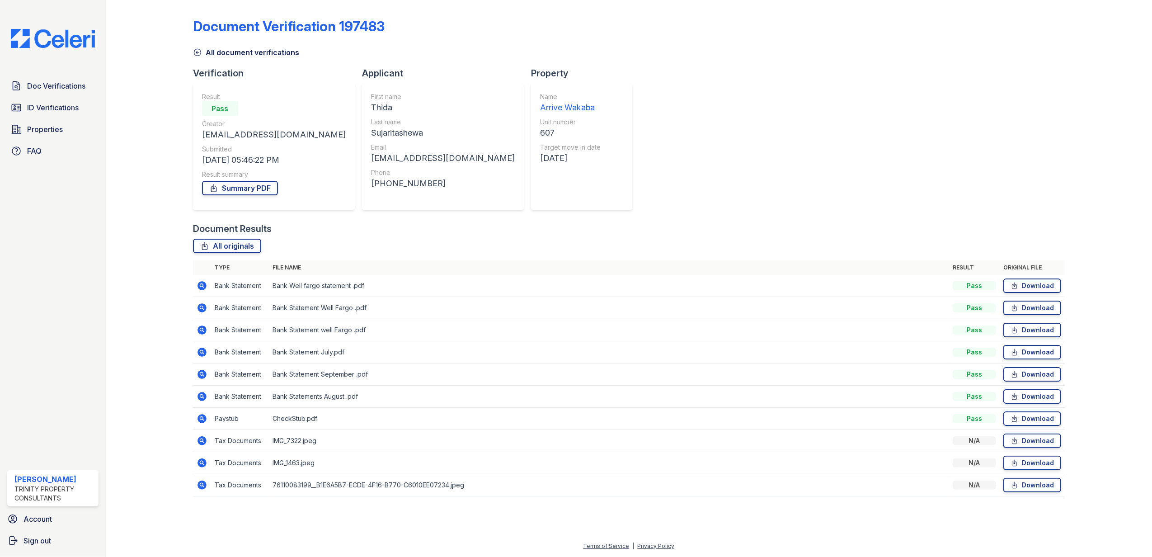
click at [505, 230] on div "Document Results" at bounding box center [629, 228] width 872 height 13
click at [203, 422] on icon at bounding box center [202, 418] width 9 height 9
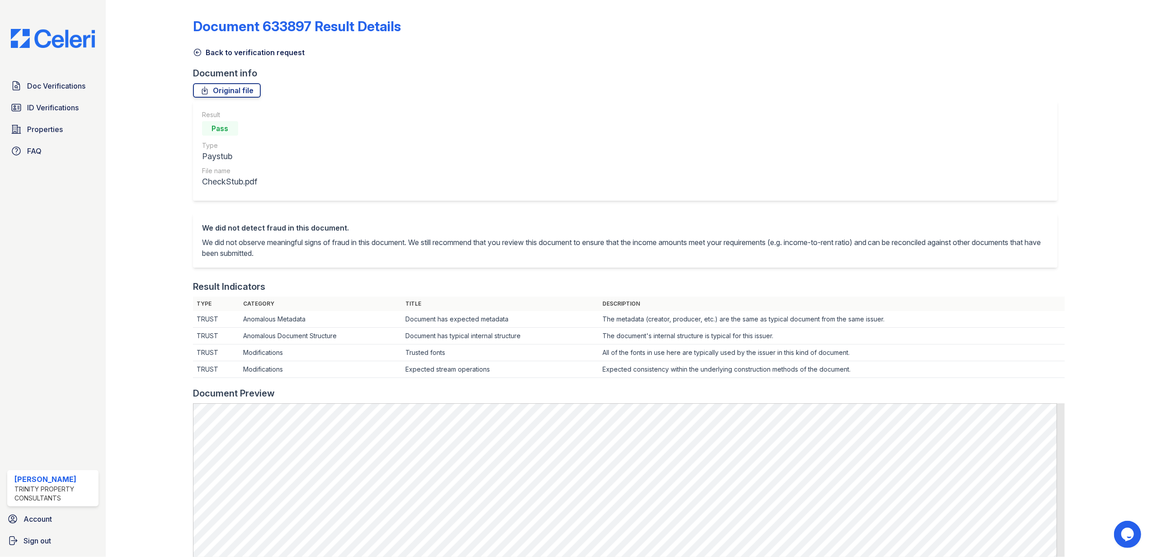
click at [648, 118] on div "Result Pass Type Paystub File name CheckStub.pdf" at bounding box center [625, 150] width 865 height 99
click at [198, 52] on icon at bounding box center [197, 52] width 9 height 9
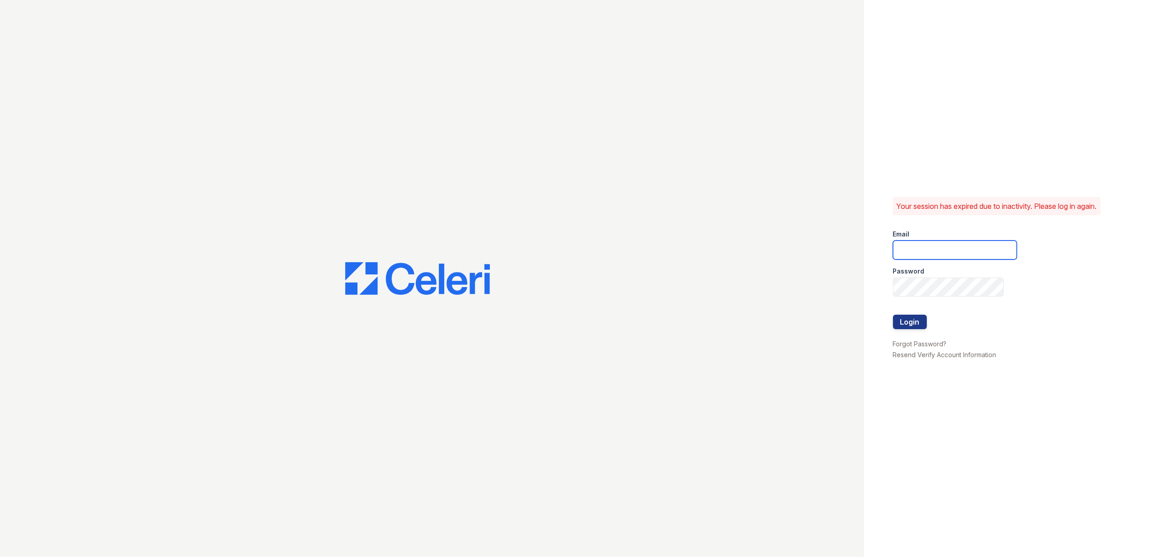
type input "Scohen@trinity-pm.com"
click at [912, 319] on button "Login" at bounding box center [910, 322] width 34 height 14
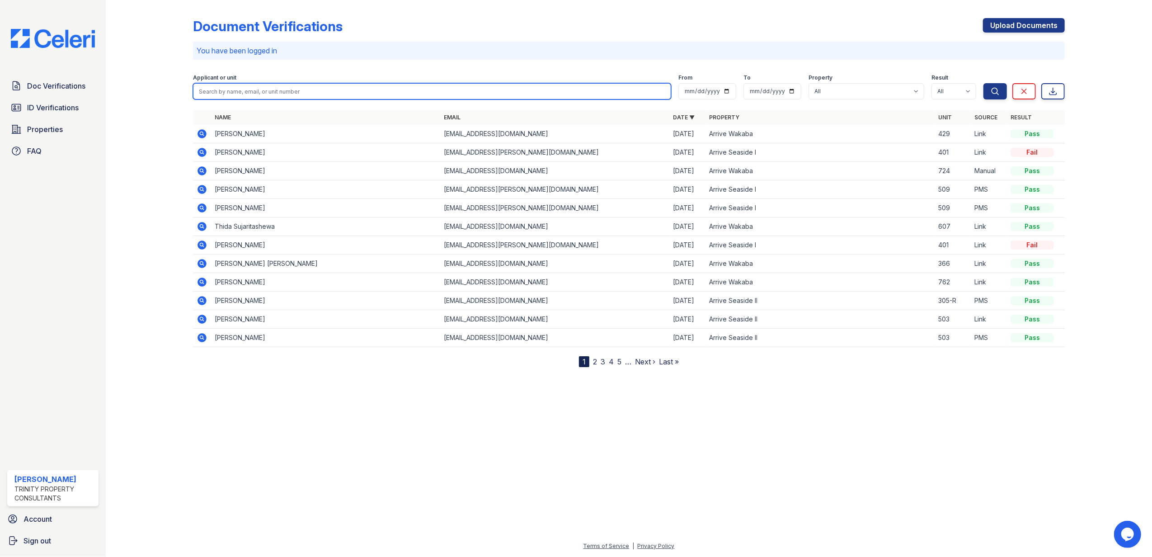
click at [328, 92] on input "search" at bounding box center [432, 91] width 478 height 16
type input "morgan thomp"
click at [983, 83] on button "Search" at bounding box center [995, 91] width 24 height 16
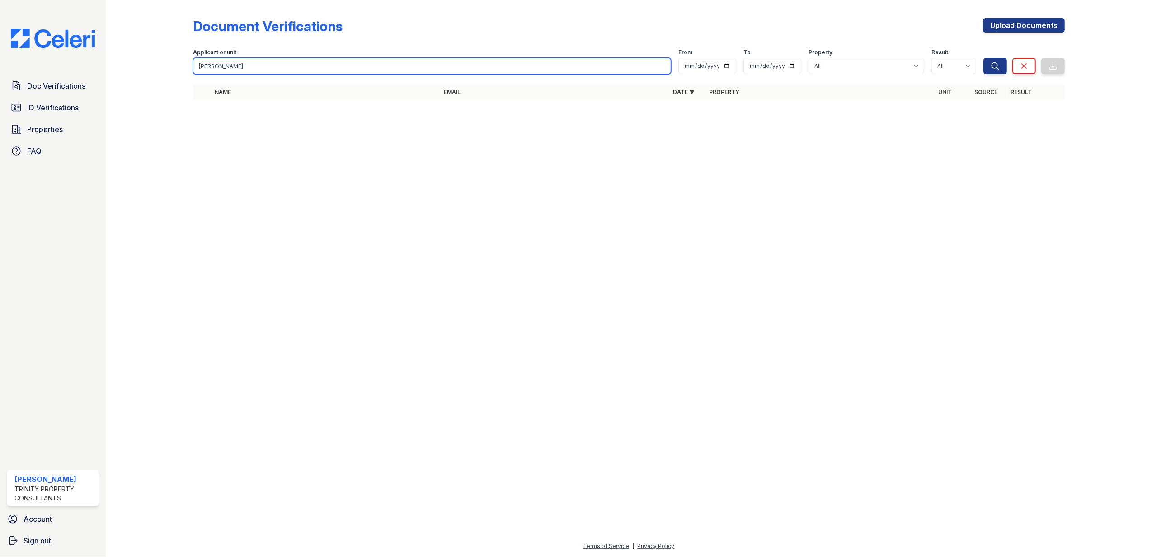
drag, startPoint x: 244, startPoint y: 63, endPoint x: 197, endPoint y: 55, distance: 47.7
click at [197, 55] on div "Applicant or unit morgan thomp" at bounding box center [432, 61] width 478 height 25
type input "hasani"
click at [983, 58] on button "Search" at bounding box center [995, 66] width 24 height 16
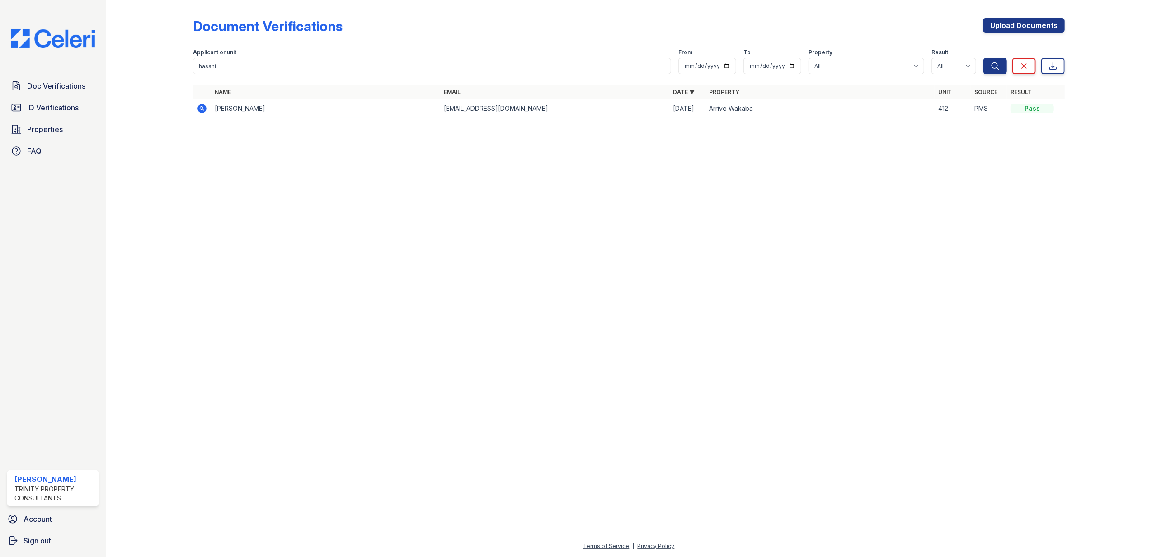
click at [204, 107] on icon at bounding box center [202, 108] width 9 height 9
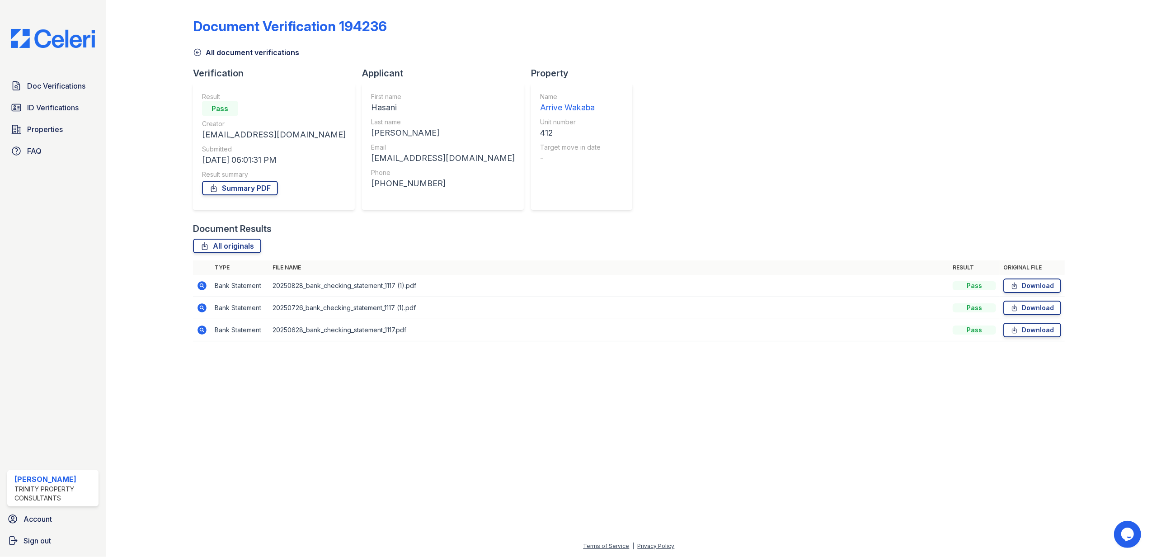
click at [516, 255] on div "All originals Type File name Result Original file Bank Statement 20250828_bank_…" at bounding box center [629, 295] width 872 height 112
click at [193, 49] on icon at bounding box center [197, 52] width 9 height 9
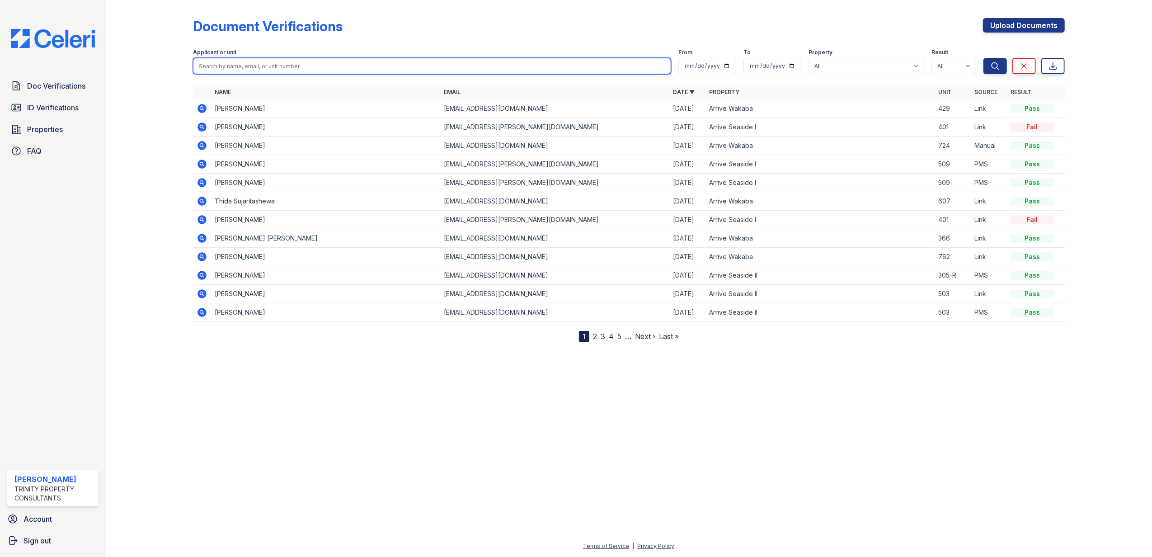
click at [278, 62] on input "search" at bounding box center [432, 66] width 478 height 16
type input "o"
type input "morgan thompson"
click at [983, 58] on button "Search" at bounding box center [995, 66] width 24 height 16
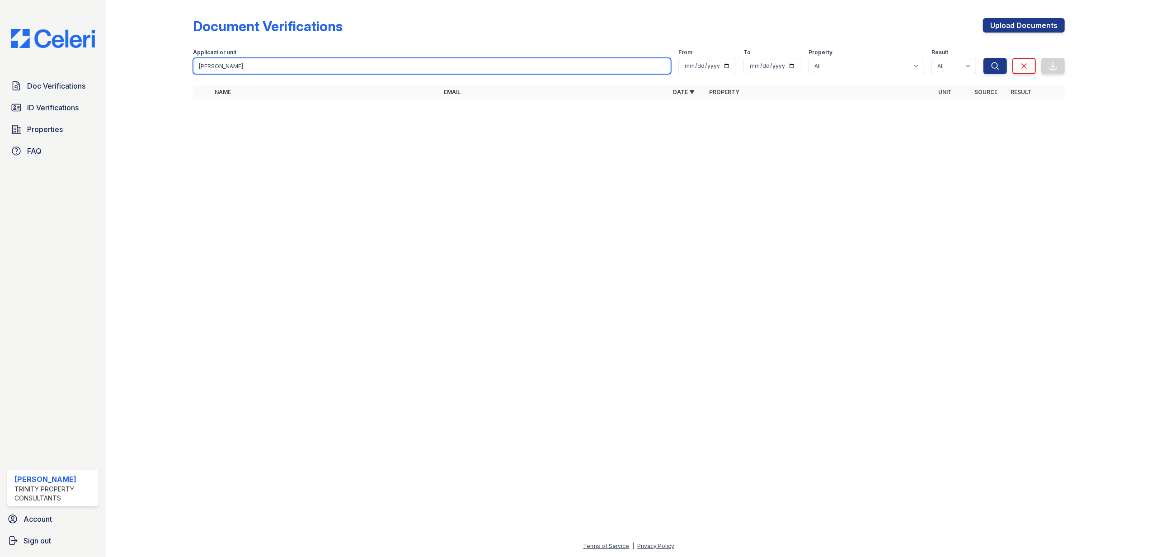
drag, startPoint x: 290, startPoint y: 62, endPoint x: 183, endPoint y: 46, distance: 107.9
click at [183, 46] on div "Document Verifications Upload Documents Filter Applicant or unit morgan thompso…" at bounding box center [628, 61] width 1017 height 123
type input "thompson"
click at [983, 58] on button "Search" at bounding box center [995, 66] width 24 height 16
type input "Thompson"
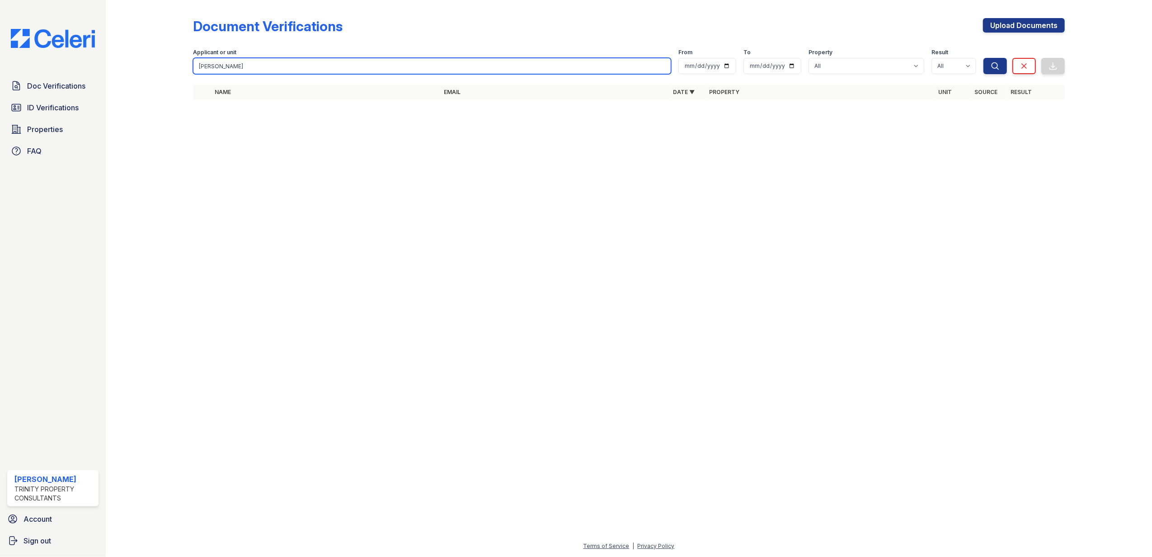
click at [983, 58] on button "Search" at bounding box center [995, 66] width 24 height 16
drag, startPoint x: 264, startPoint y: 65, endPoint x: 166, endPoint y: 53, distance: 98.3
click at [166, 53] on div "Document Verifications Upload Documents Filter Applicant or unit Thompson From …" at bounding box center [628, 61] width 1017 height 123
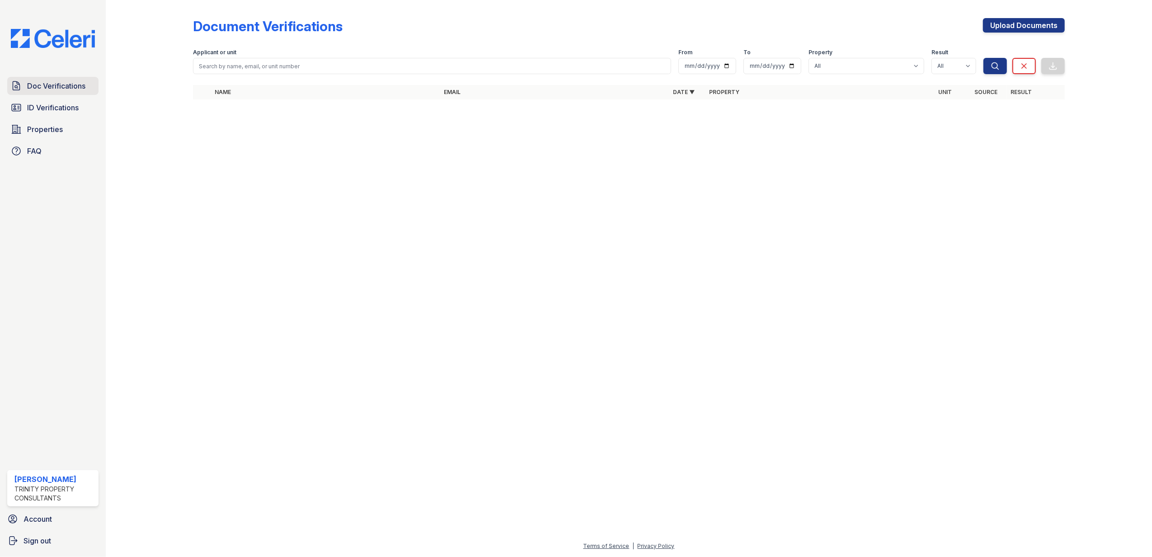
click at [34, 86] on span "Doc Verifications" at bounding box center [56, 85] width 58 height 11
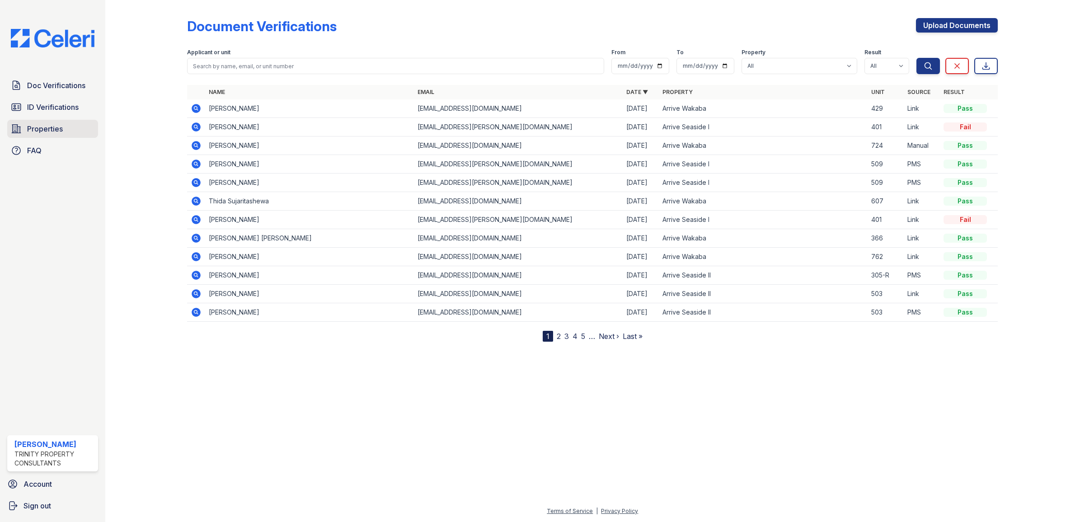
click at [68, 130] on link "Properties" at bounding box center [52, 129] width 91 height 18
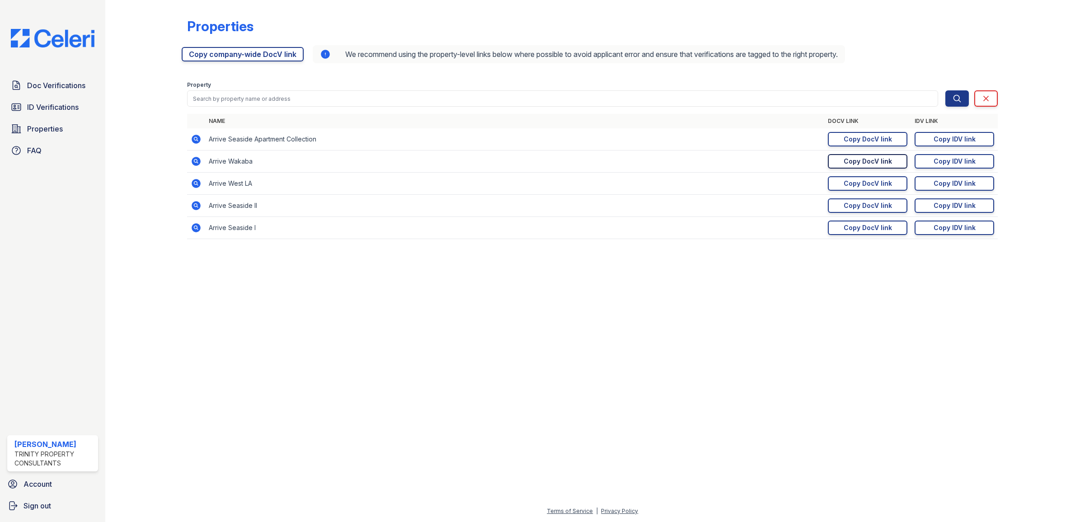
click at [878, 164] on div "Copy DocV link" at bounding box center [868, 161] width 48 height 9
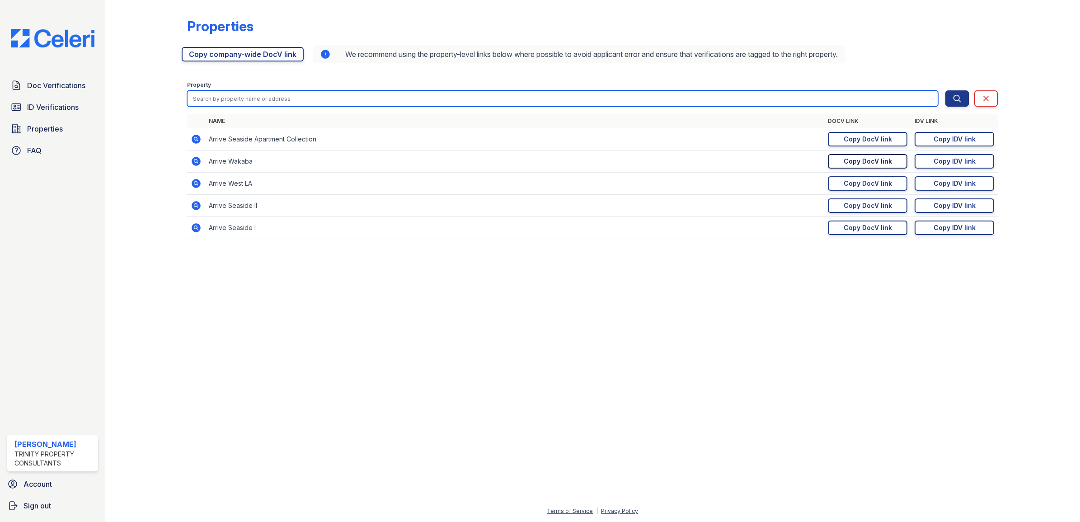
click at [261, 94] on input "search" at bounding box center [562, 98] width 751 height 16
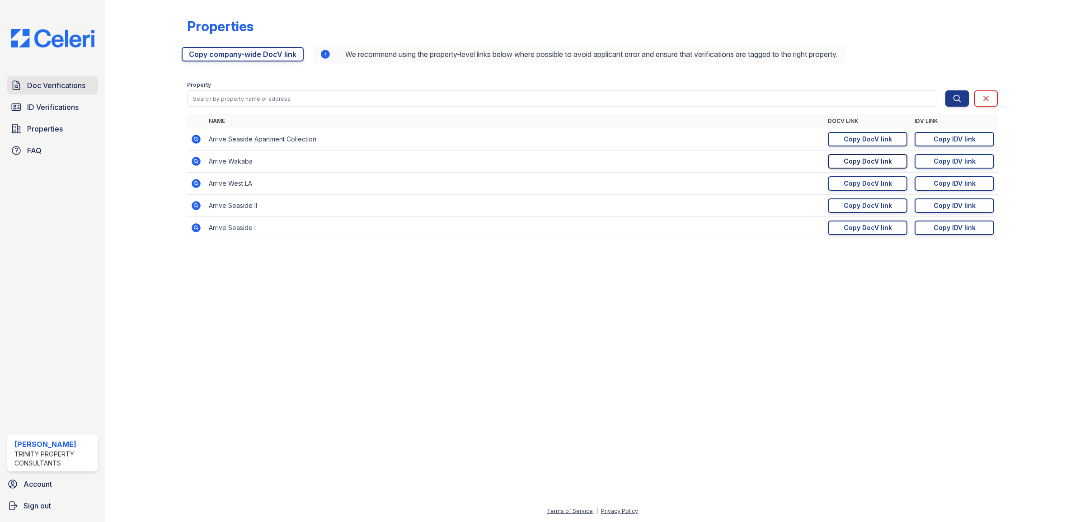
click at [59, 79] on link "Doc Verifications" at bounding box center [52, 85] width 91 height 18
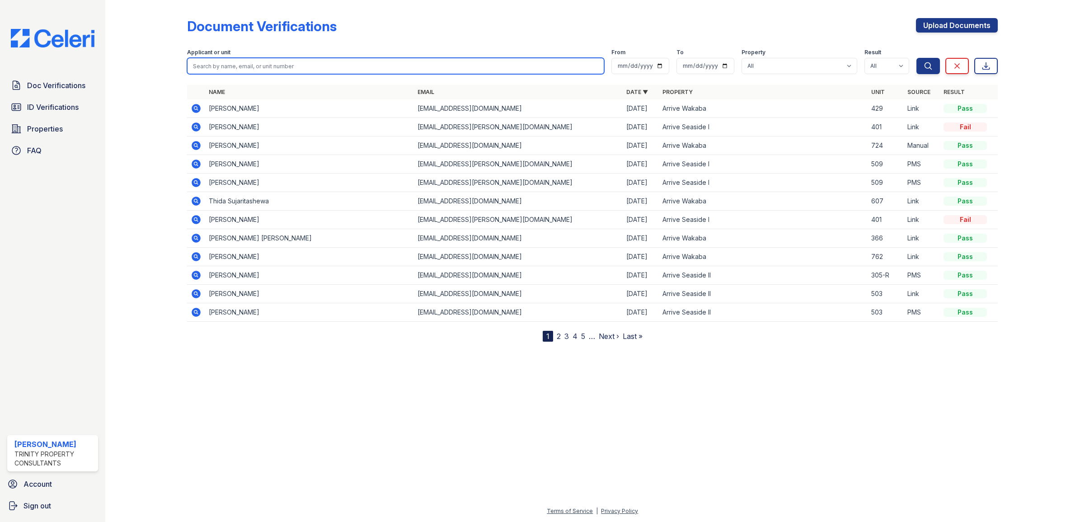
click at [292, 68] on input "search" at bounding box center [395, 66] width 417 height 16
type input "Hasani"
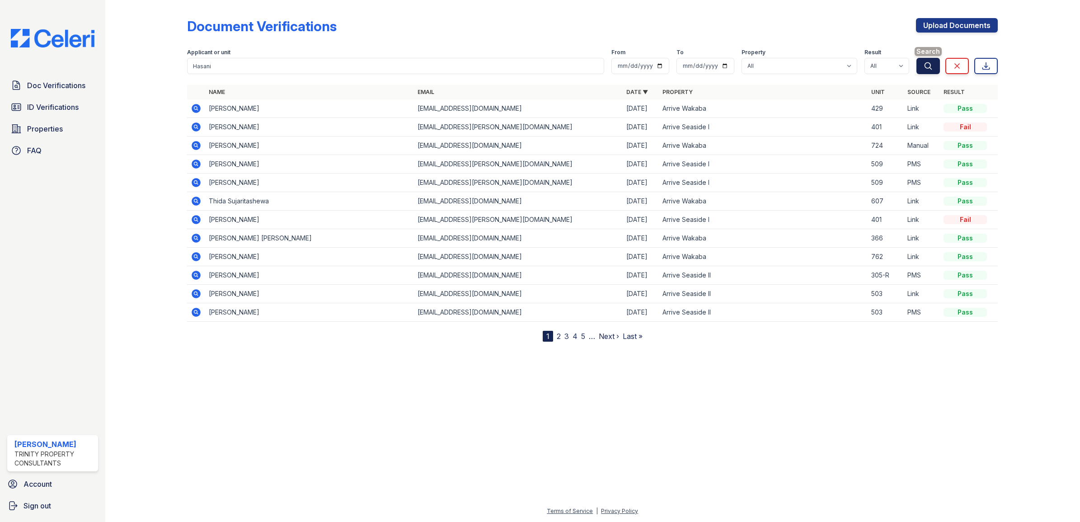
click at [932, 68] on icon "submit" at bounding box center [928, 65] width 9 height 9
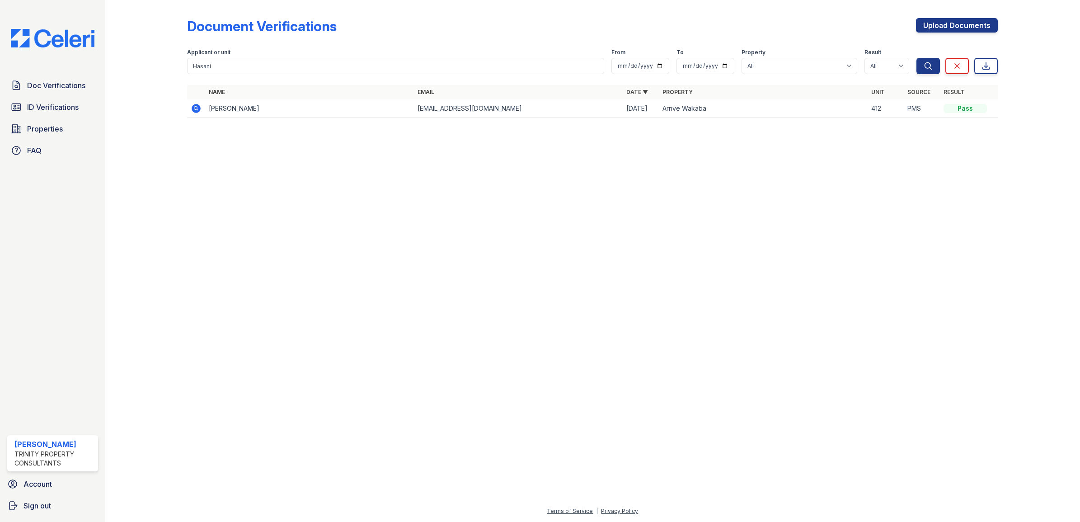
click at [195, 106] on icon at bounding box center [196, 108] width 11 height 11
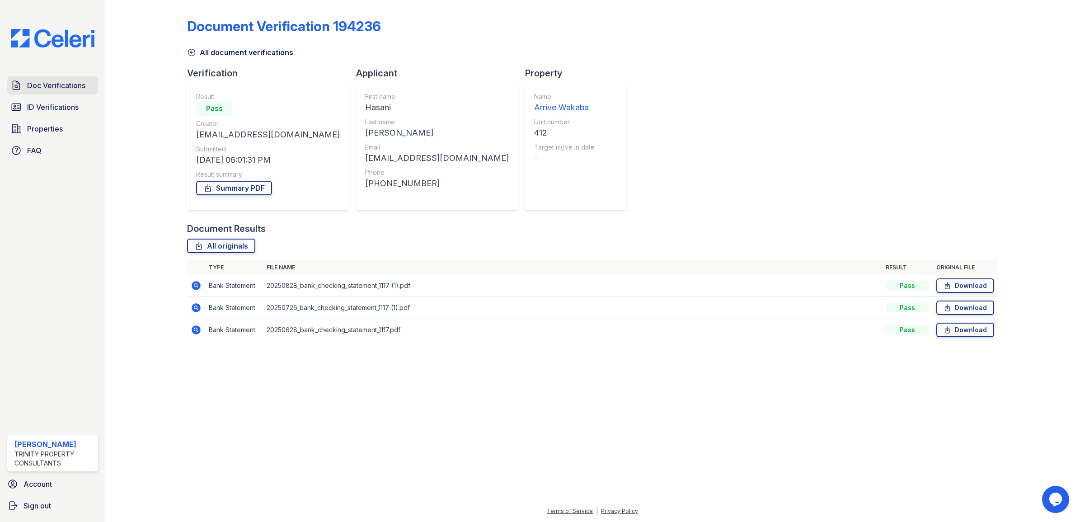
click at [69, 89] on span "Doc Verifications" at bounding box center [56, 85] width 58 height 11
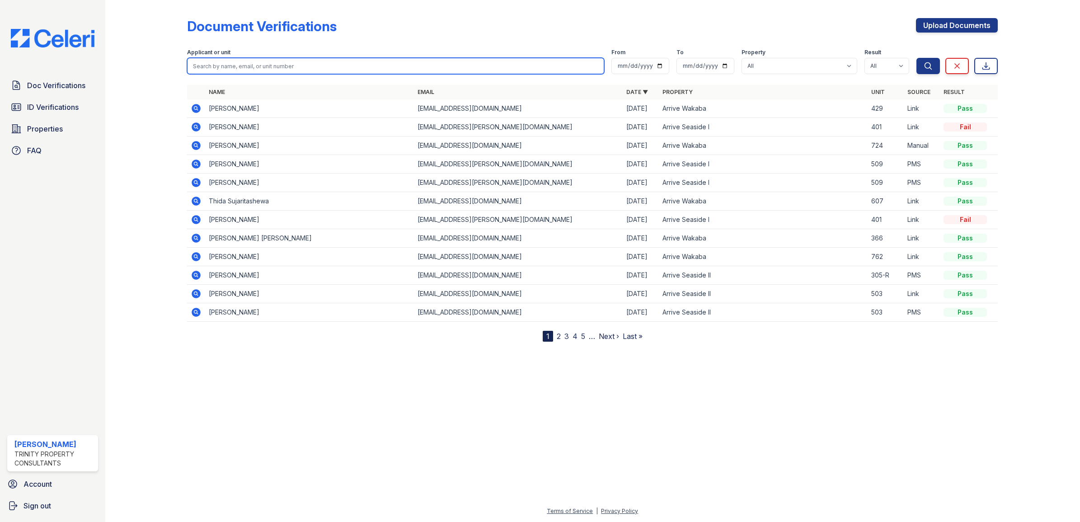
click at [221, 60] on input "search" at bounding box center [395, 66] width 417 height 16
type input "katherine lee"
click at [917, 58] on button "Search" at bounding box center [929, 66] width 24 height 16
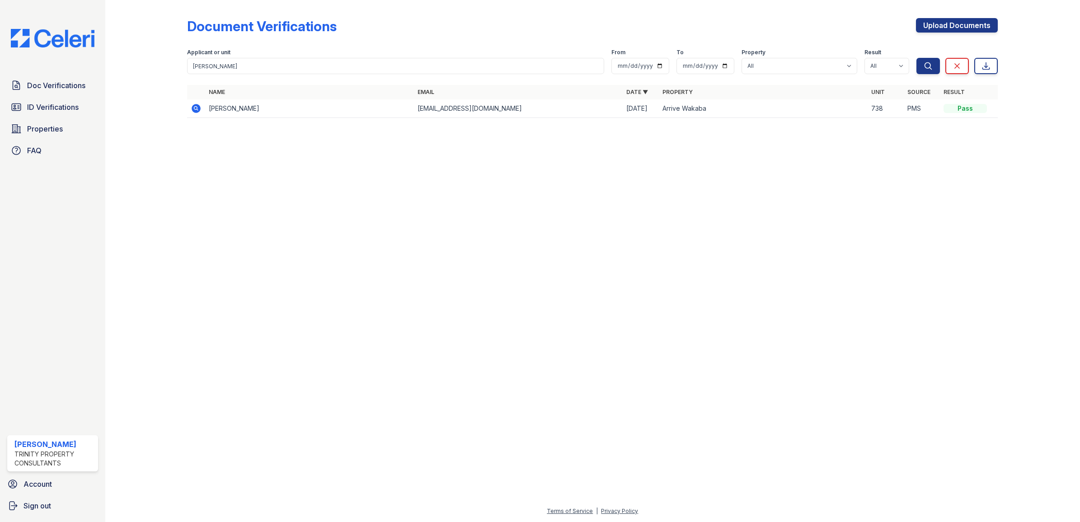
click at [193, 108] on icon at bounding box center [196, 108] width 9 height 9
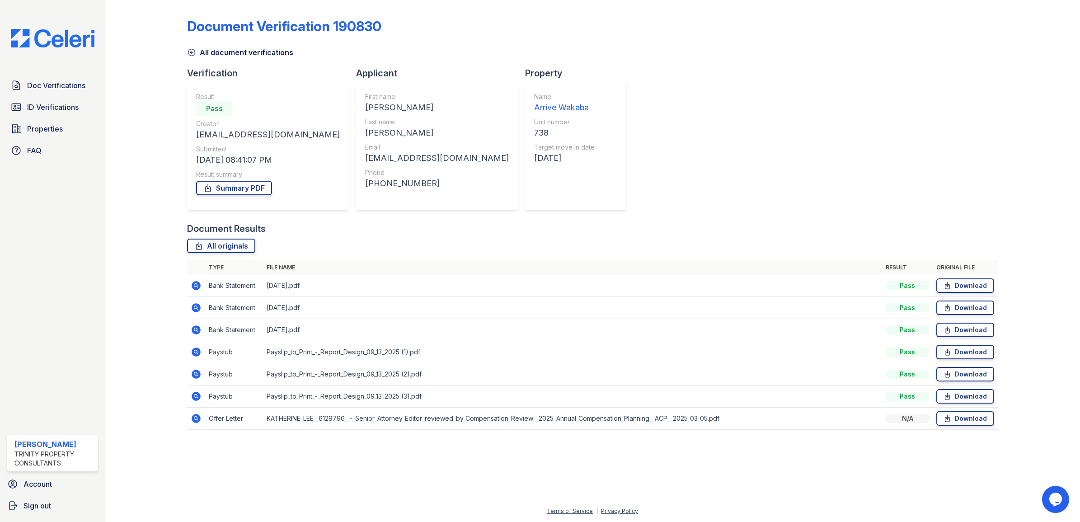
click at [192, 52] on icon at bounding box center [191, 52] width 9 height 9
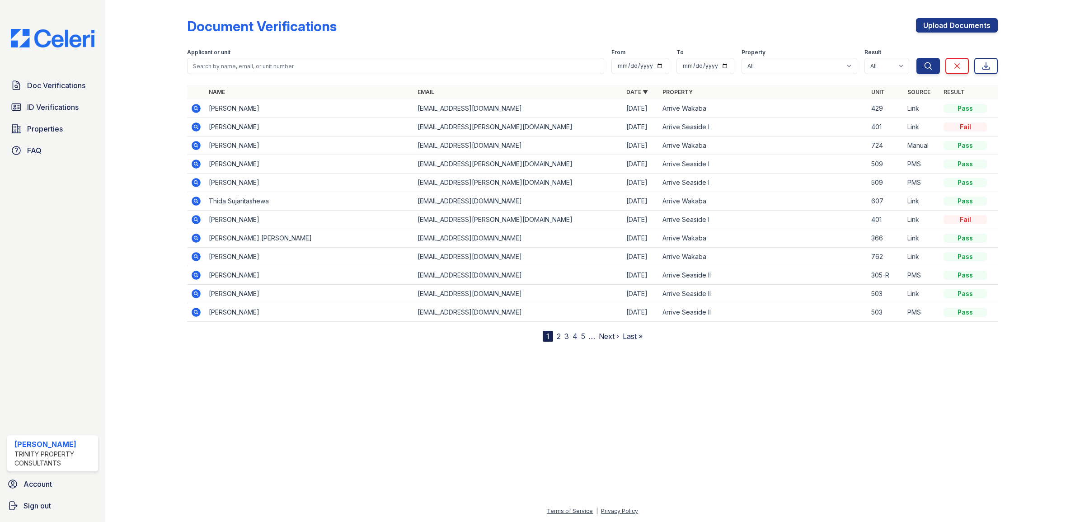
click at [197, 147] on icon at bounding box center [196, 145] width 9 height 9
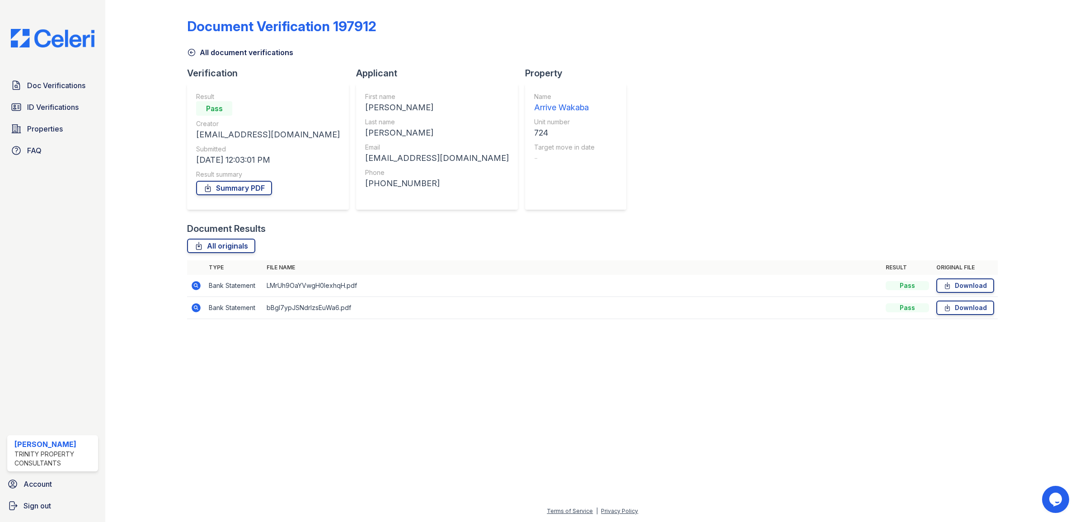
click at [197, 289] on icon at bounding box center [196, 285] width 9 height 9
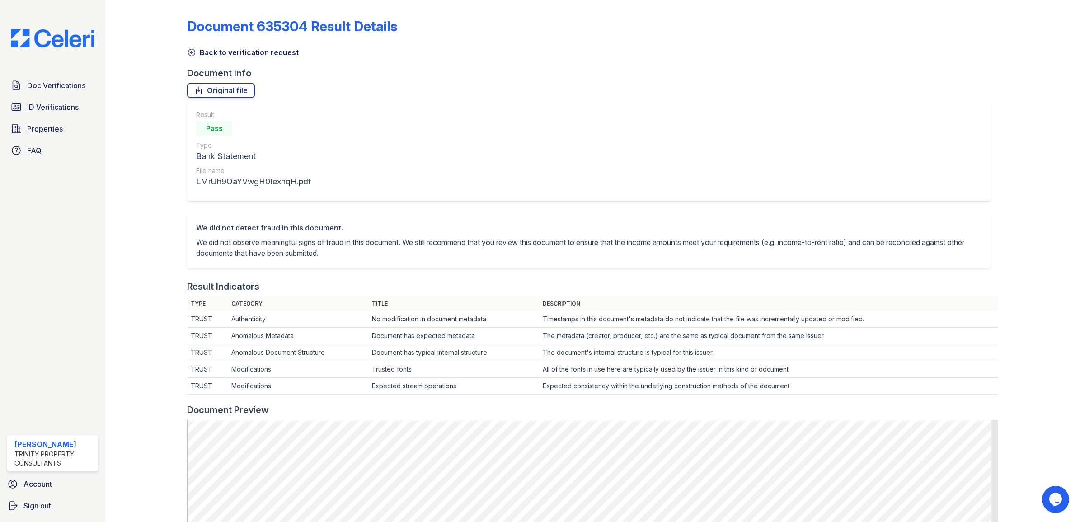
click at [189, 52] on icon at bounding box center [191, 52] width 9 height 9
